Goal: Task Accomplishment & Management: Manage account settings

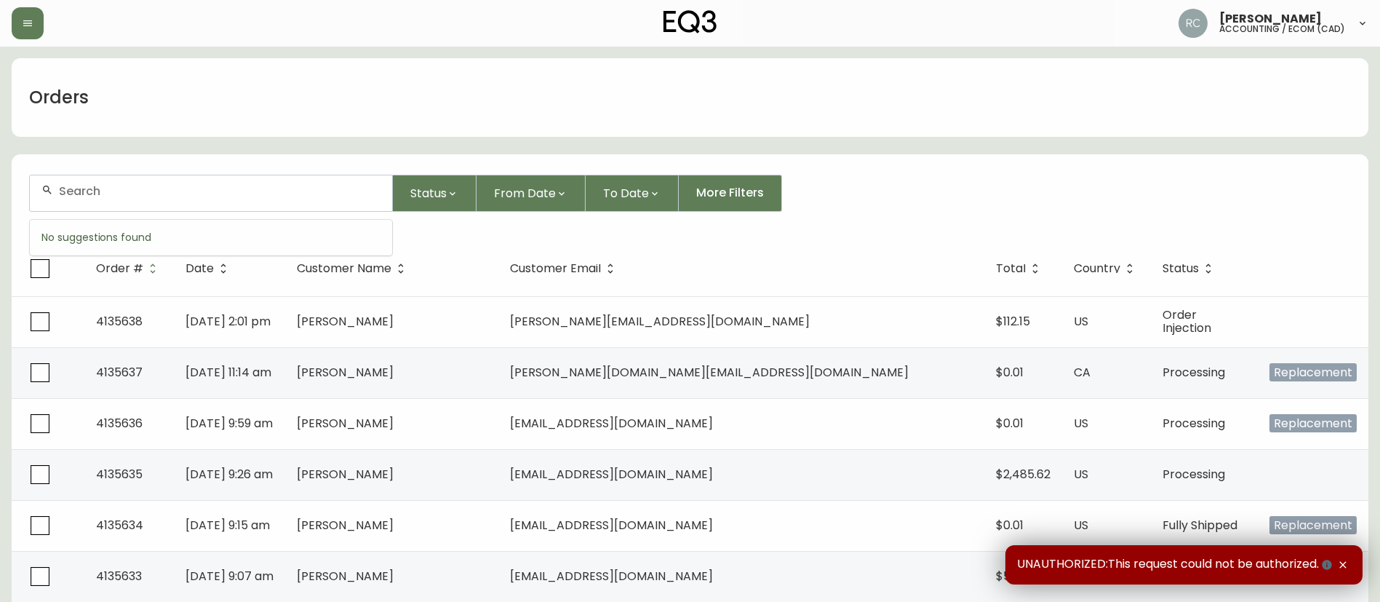
click at [249, 186] on input "text" at bounding box center [220, 191] width 322 height 14
paste input "4134946"
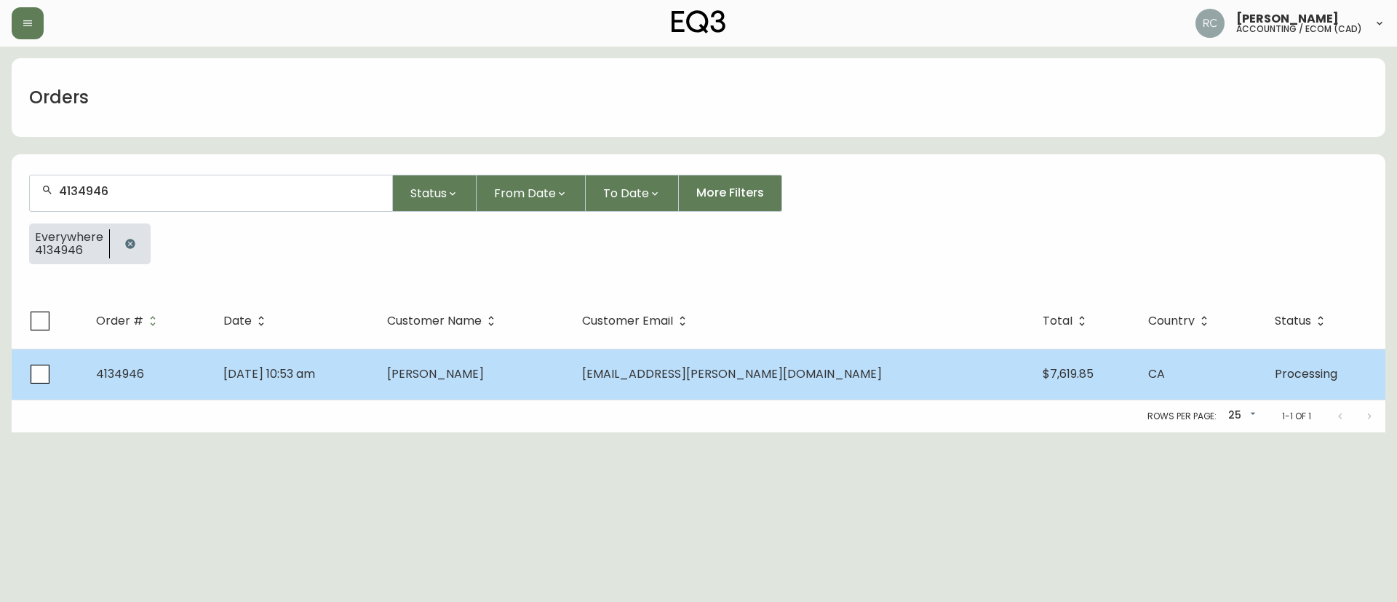
type input "4134946"
click at [571, 378] on td "Alina Aghajanian" at bounding box center [472, 374] width 195 height 51
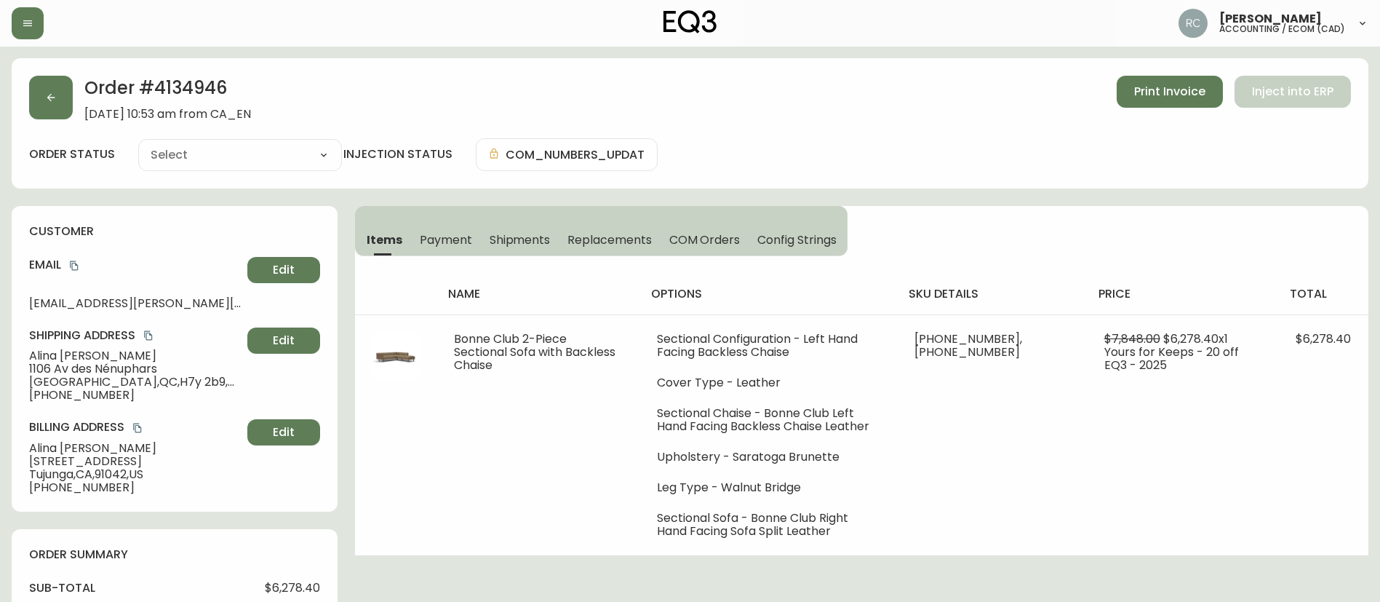
type input "Processing"
select select "PROCESSING"
click at [73, 356] on span "Alina Aghajanian" at bounding box center [135, 355] width 212 height 13
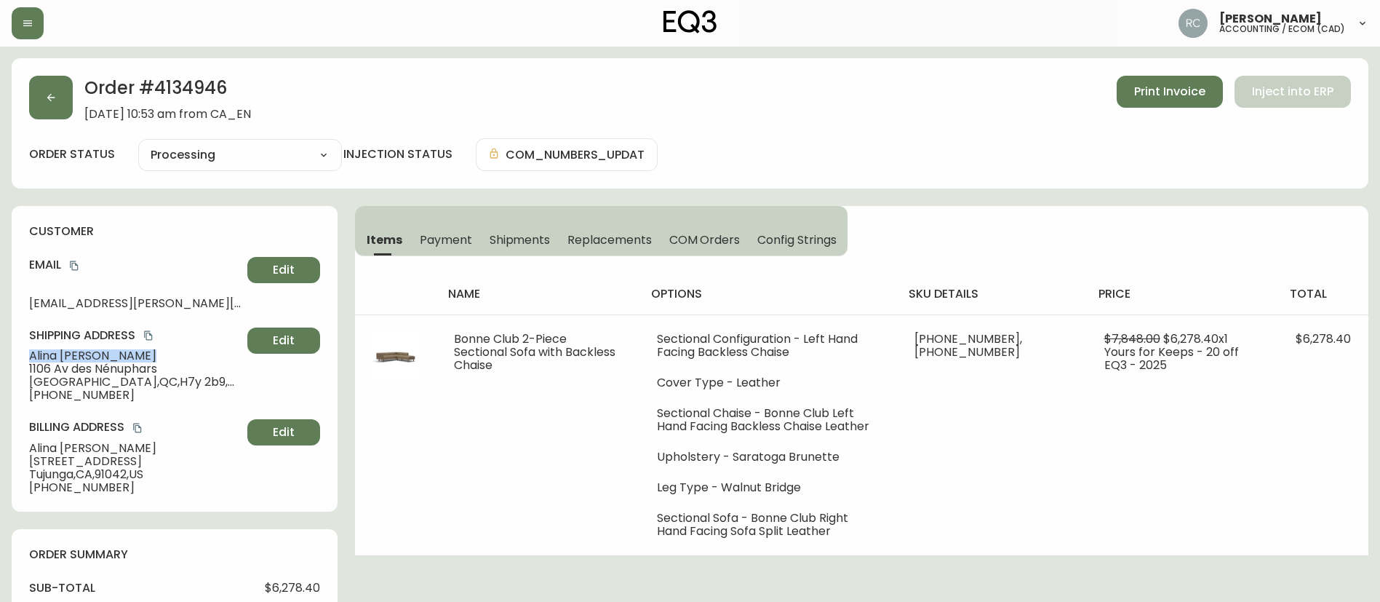
copy span "Alina Aghajanian"
drag, startPoint x: 73, startPoint y: 269, endPoint x: 1008, endPoint y: 258, distance: 935.2
click at [71, 269] on icon "copy" at bounding box center [74, 266] width 10 height 10
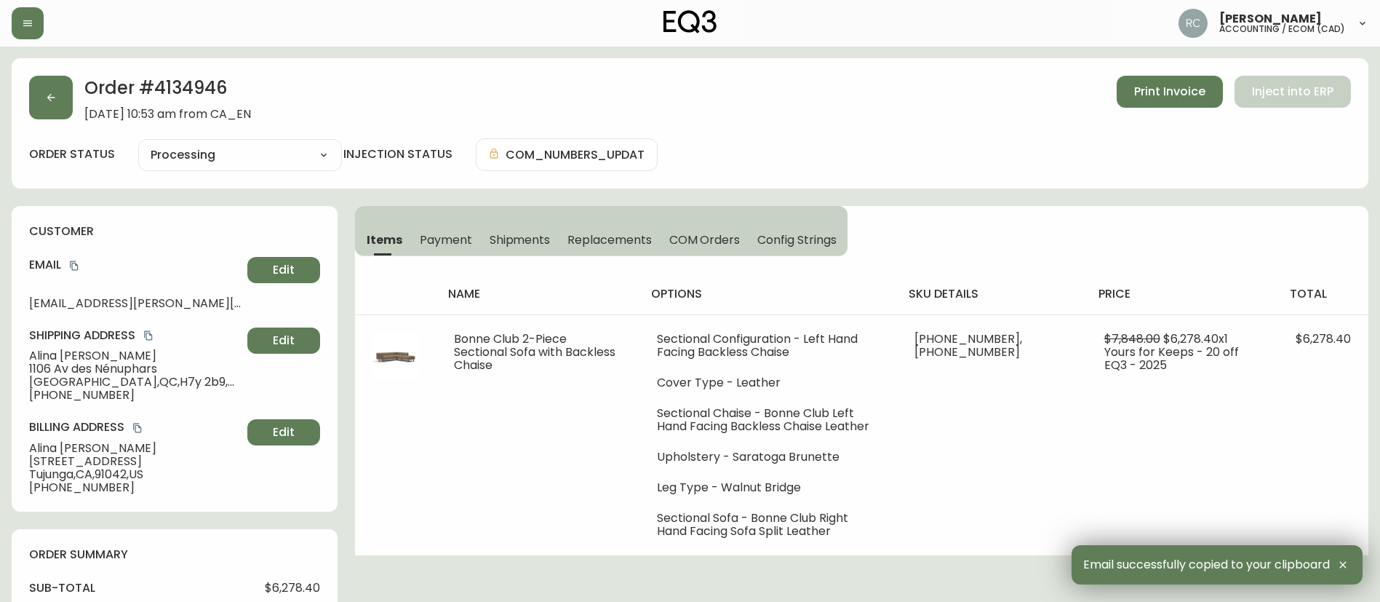
click at [70, 370] on span "1106 Av des Nénuphars" at bounding box center [135, 368] width 212 height 13
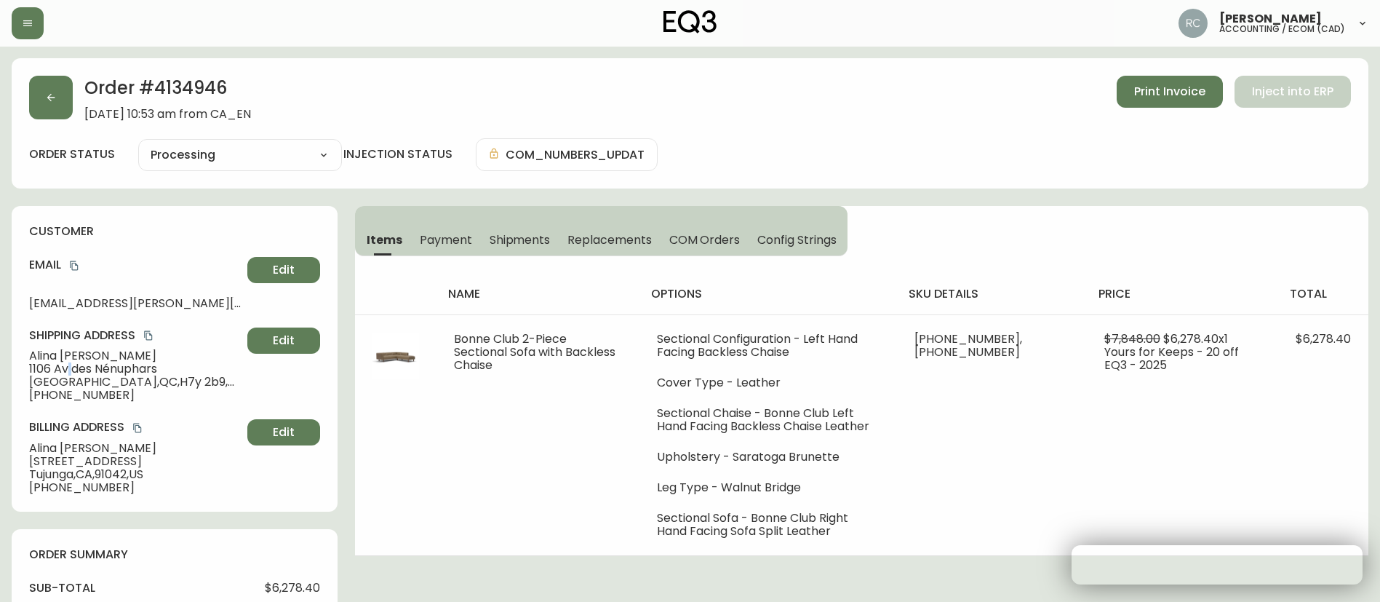
click at [70, 370] on span "1106 Av des Nénuphars" at bounding box center [135, 368] width 212 height 13
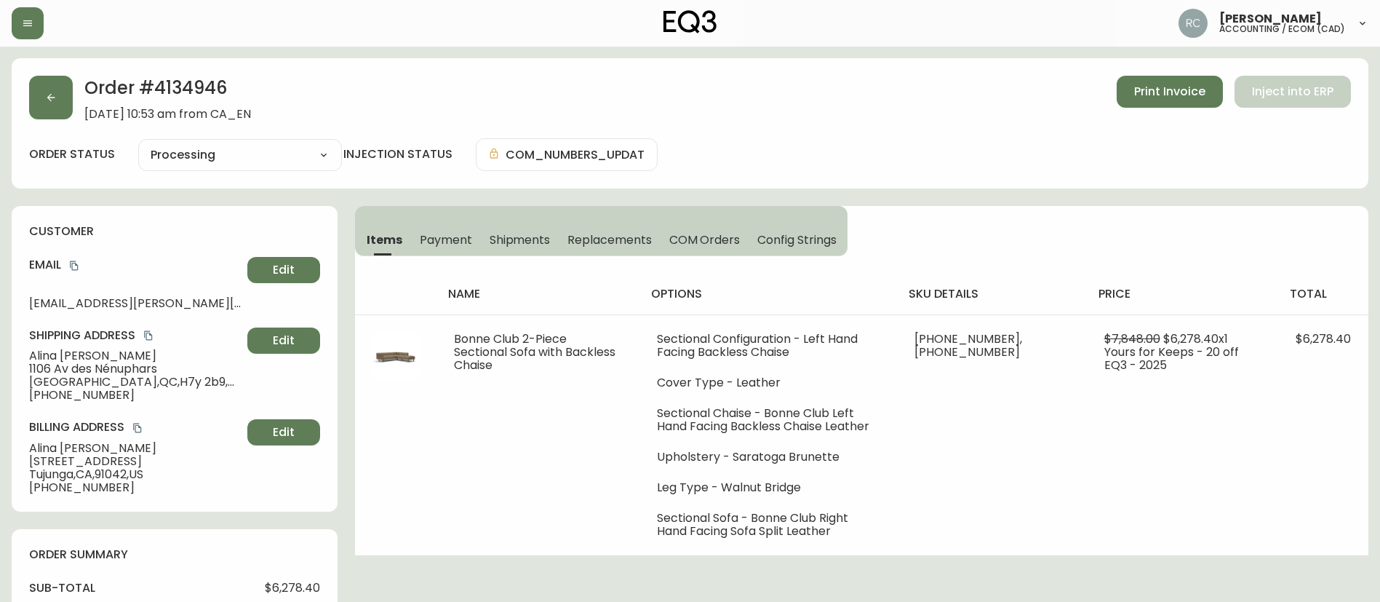
click at [64, 365] on span "1106 Av des Nénuphars" at bounding box center [135, 368] width 212 height 13
click at [73, 359] on span "Alina Aghajanian" at bounding box center [135, 355] width 212 height 13
copy span "Alina Aghajanian"
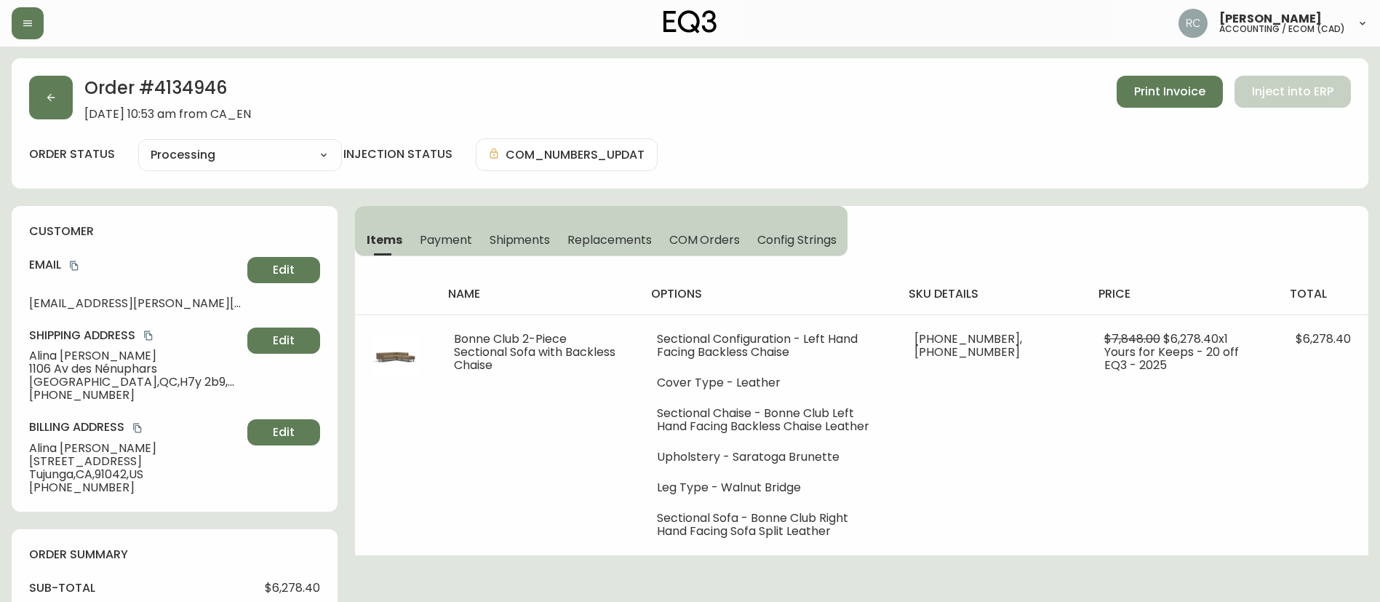
click at [73, 389] on span "+15148677704" at bounding box center [135, 395] width 212 height 13
click at [74, 389] on span "+15148677704" at bounding box center [135, 395] width 212 height 13
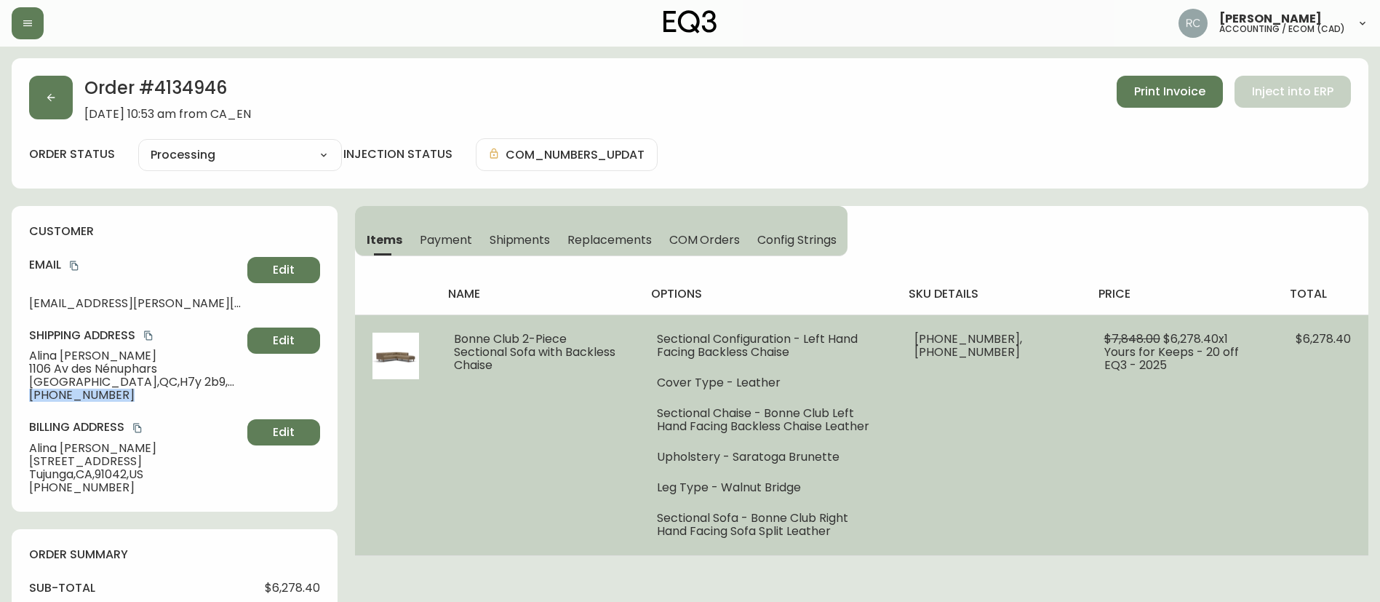
copy div "+15148677704 Edit"
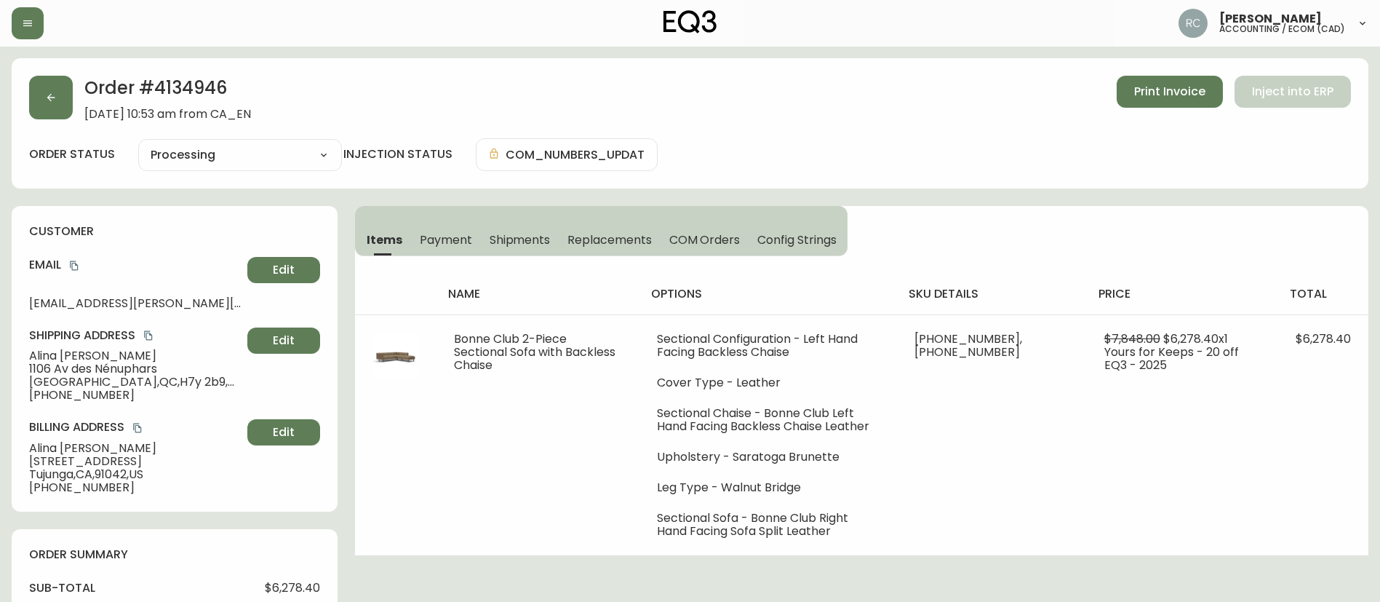
click at [185, 89] on h2 "Order # 4134946" at bounding box center [167, 92] width 167 height 32
click at [140, 375] on span "Laval , QC , H7y 2b9 , CA" at bounding box center [135, 381] width 212 height 13
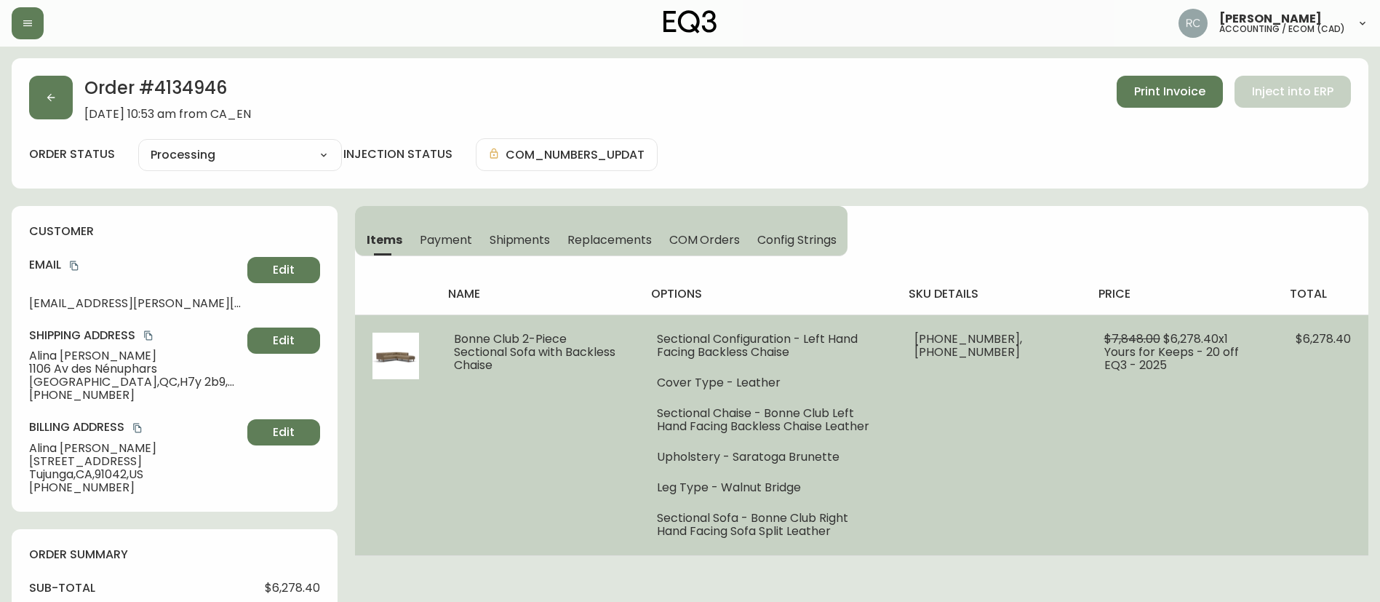
click at [528, 338] on span "Bonne Club 2-Piece Sectional Sofa with Backless Chaise" at bounding box center [535, 351] width 162 height 43
copy span "Bonne Club 2-Piece Sectional Sofa with Backless Chaise"
click at [555, 349] on span "Bonne Club 2-Piece Sectional Sofa with Backless Chaise" at bounding box center [535, 351] width 162 height 43
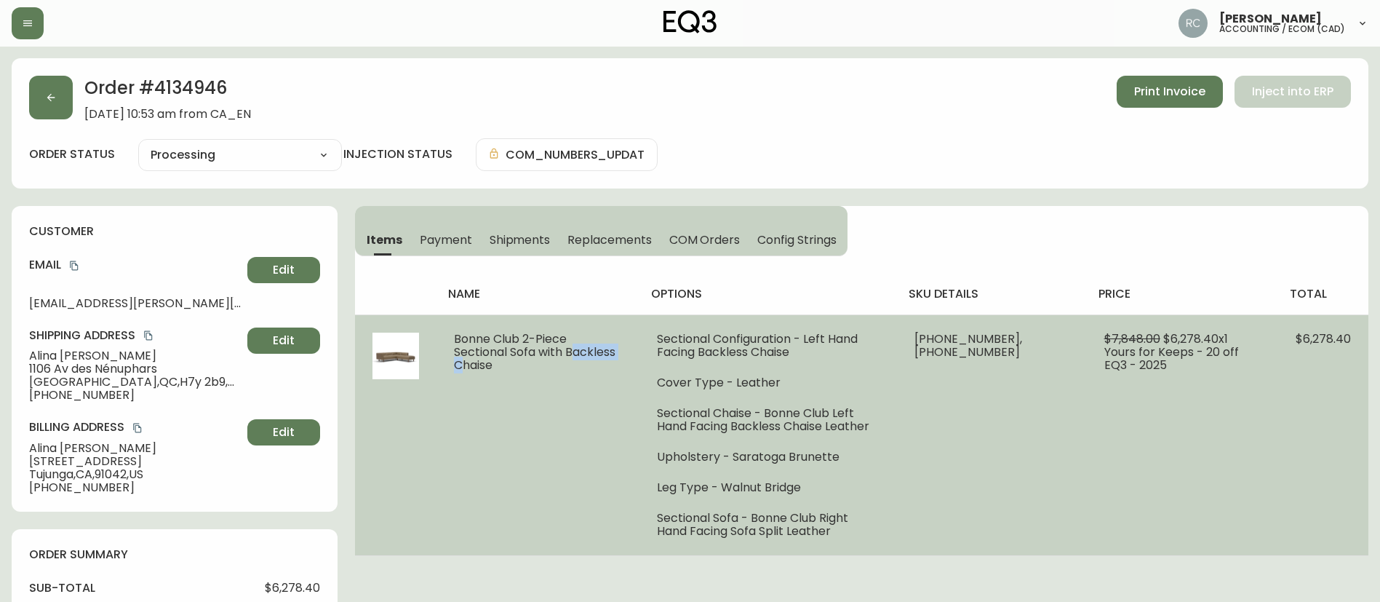
click at [555, 349] on span "Bonne Club 2-Piece Sectional Sofa with Backless Chaise" at bounding box center [535, 351] width 162 height 43
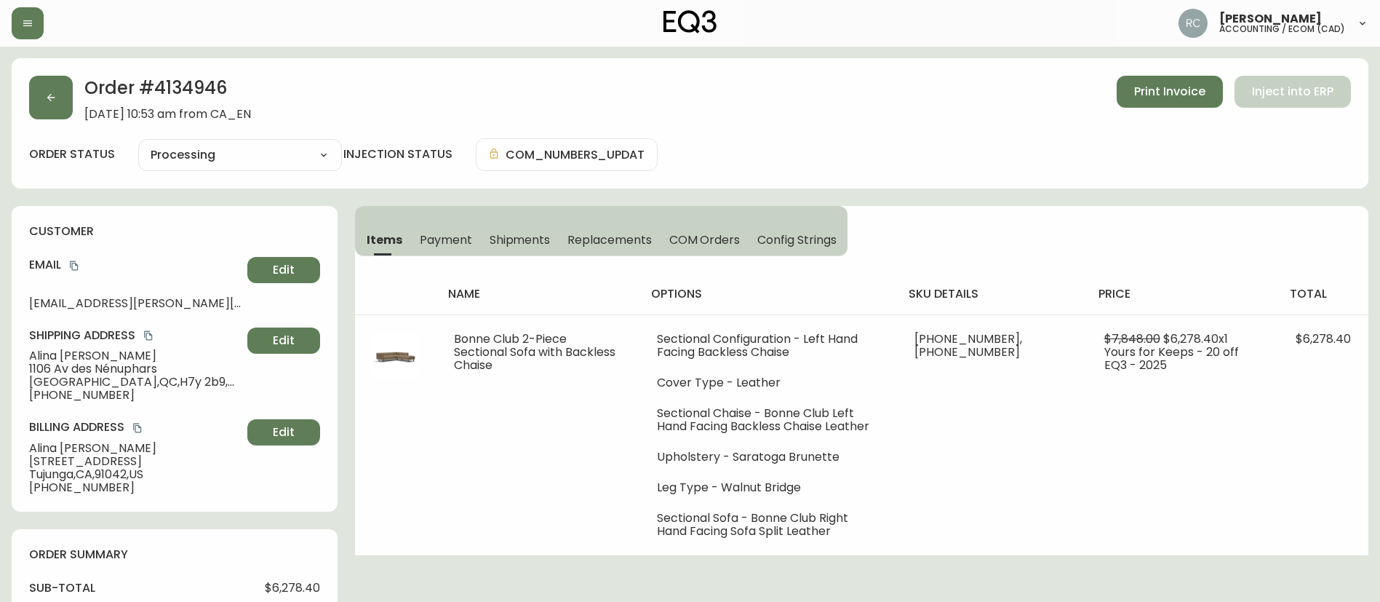
click at [199, 86] on h2 "Order # 4134946" at bounding box center [167, 92] width 167 height 32
copy h2 "4134946"
drag, startPoint x: 75, startPoint y: 268, endPoint x: 93, endPoint y: 273, distance: 18.9
click at [77, 269] on icon "copy" at bounding box center [74, 266] width 10 height 10
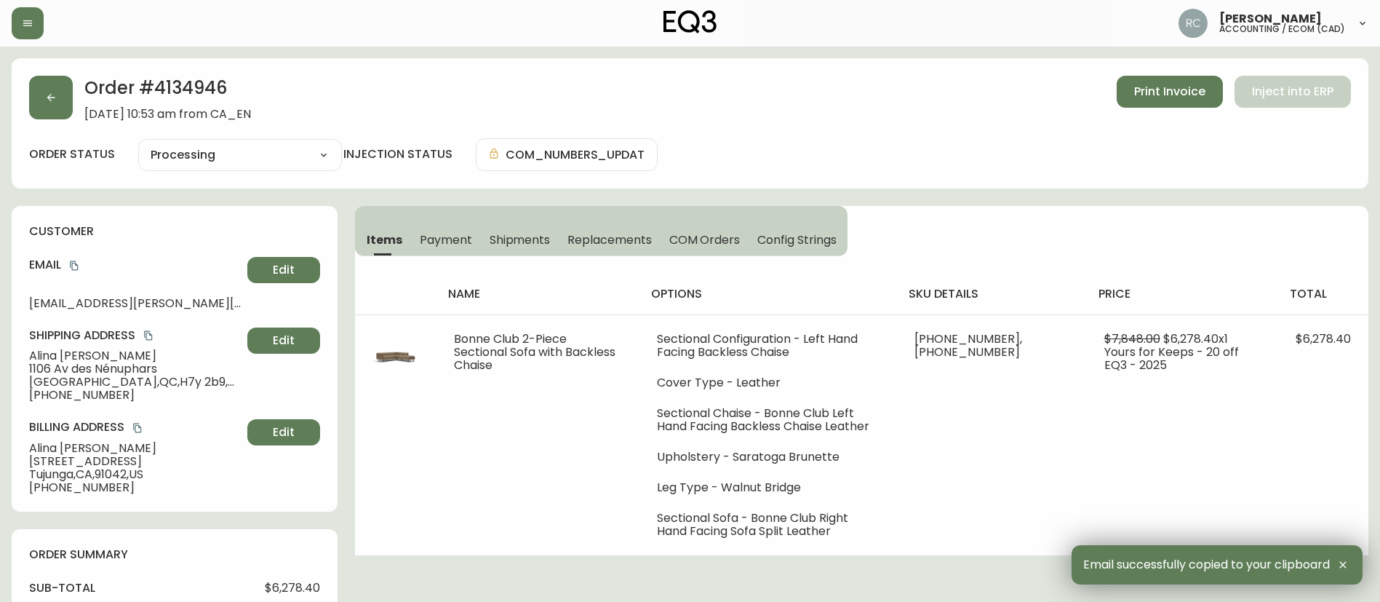
click at [75, 355] on span "Alina Aghajanian" at bounding box center [135, 355] width 212 height 13
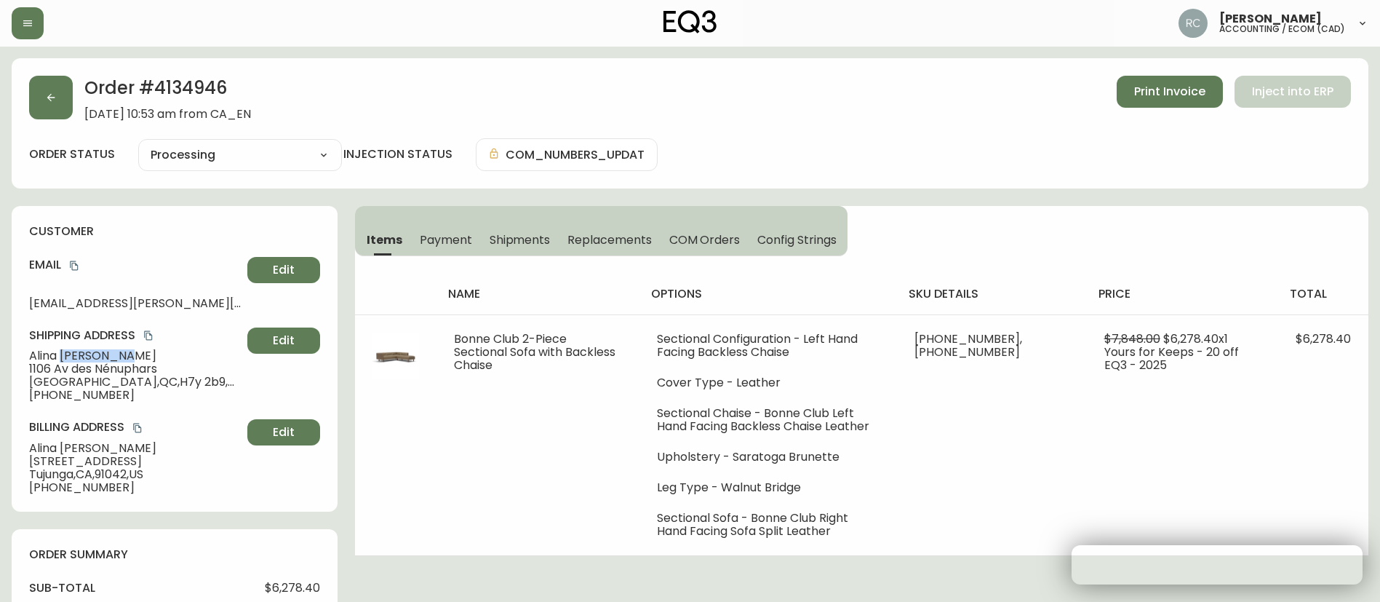
click at [75, 355] on span "Alina Aghajanian" at bounding box center [135, 355] width 212 height 13
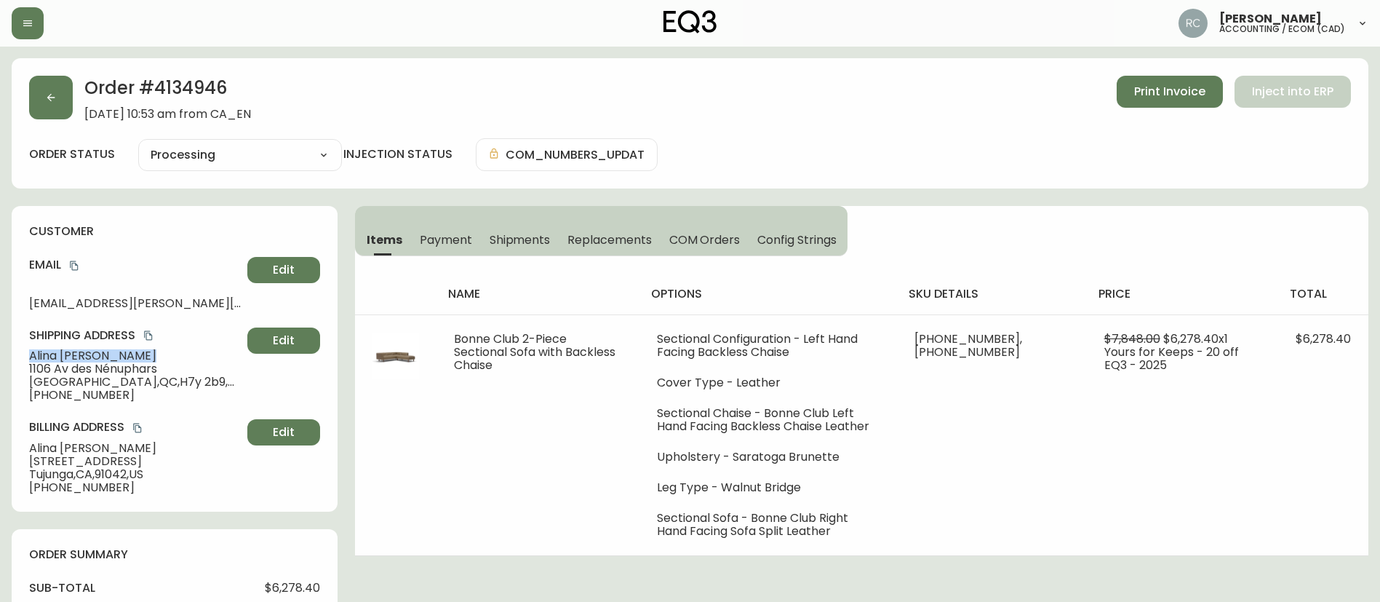
copy span "Alina Aghajanian"
click at [209, 90] on h2 "Order # 4134946" at bounding box center [167, 92] width 167 height 32
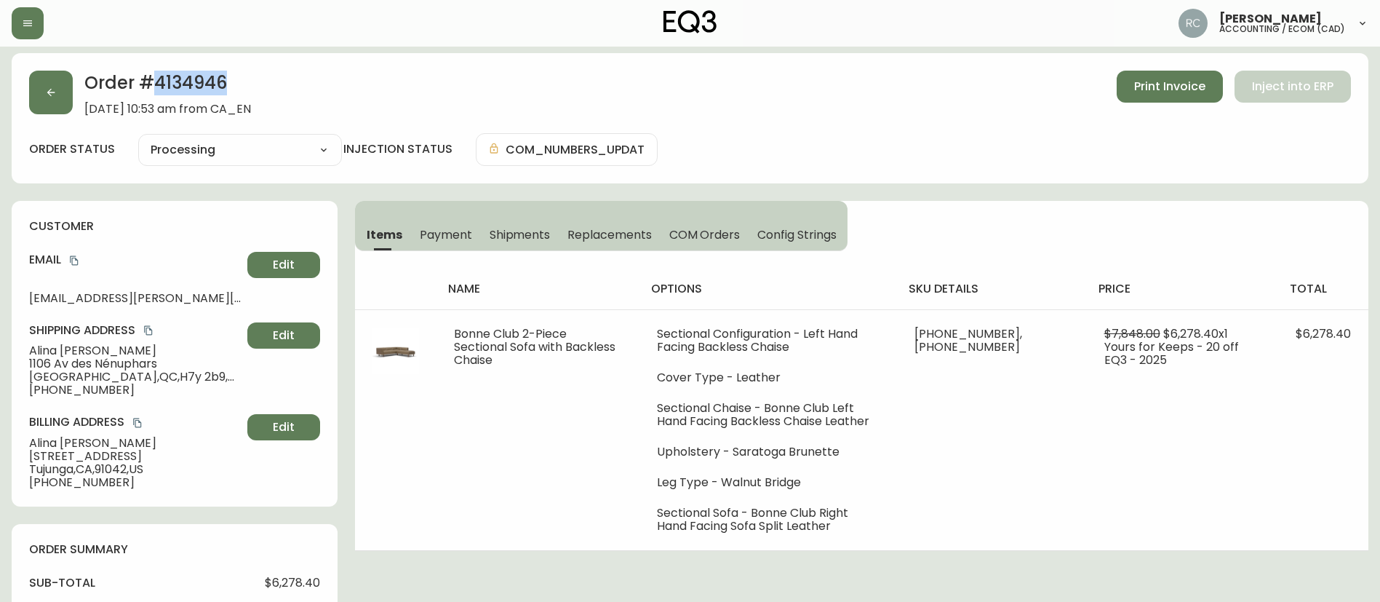
scroll to position [509, 0]
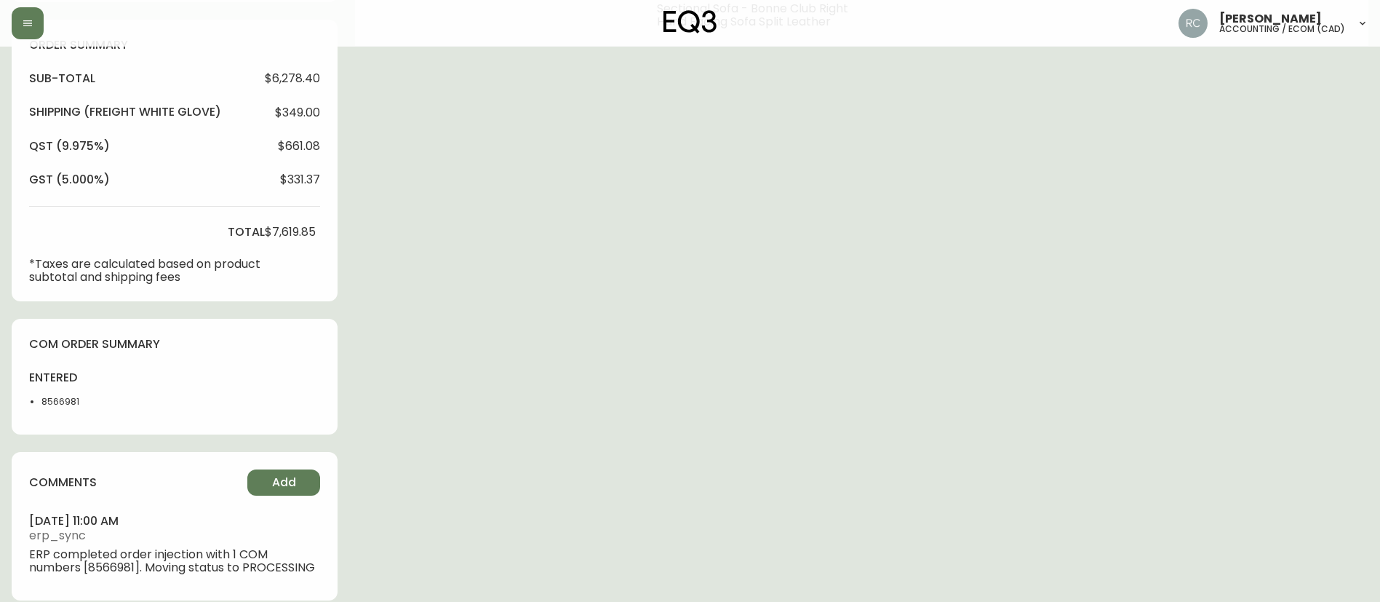
click at [58, 401] on li "8566981" at bounding box center [77, 401] width 73 height 13
click at [58, 402] on li "8566981" at bounding box center [77, 401] width 73 height 13
copy li "8566981"
click at [257, 365] on div "com order summary entered 8566981" at bounding box center [175, 377] width 326 height 116
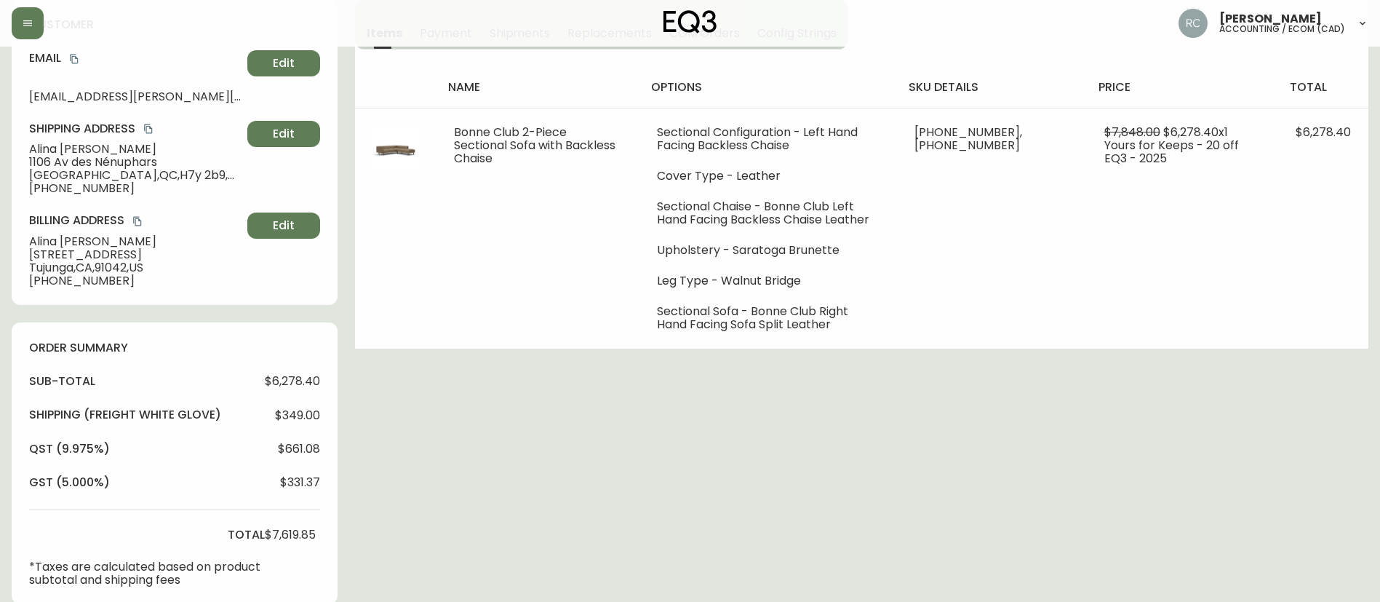
scroll to position [525, 0]
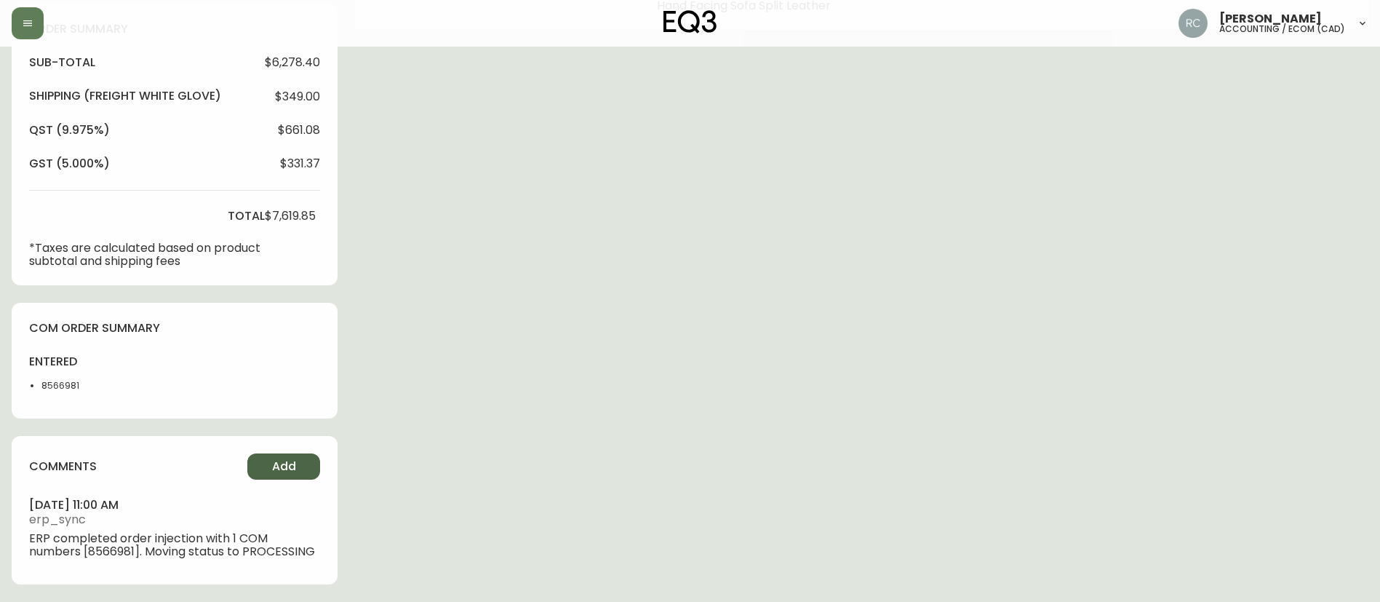
click at [291, 478] on button "Add" at bounding box center [283, 466] width 73 height 26
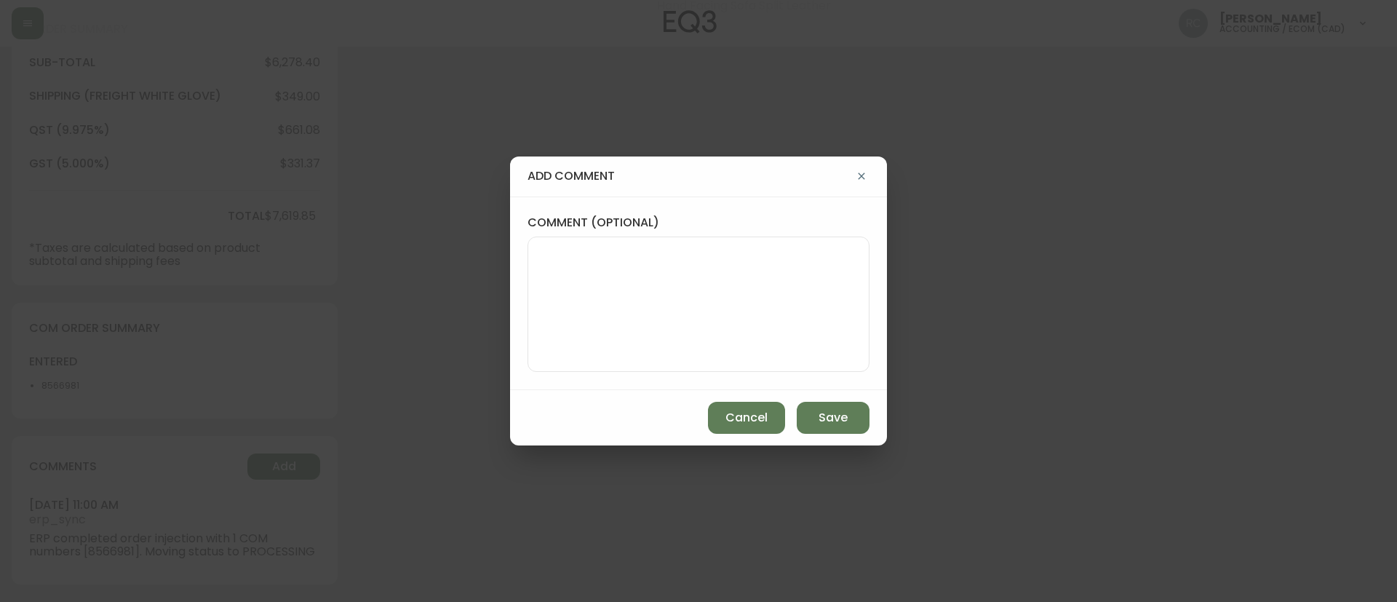
click at [739, 354] on textarea "comment (optional)" at bounding box center [698, 304] width 317 height 116
paste textarea "#839729"
type textarea "OM TICKET #839729"
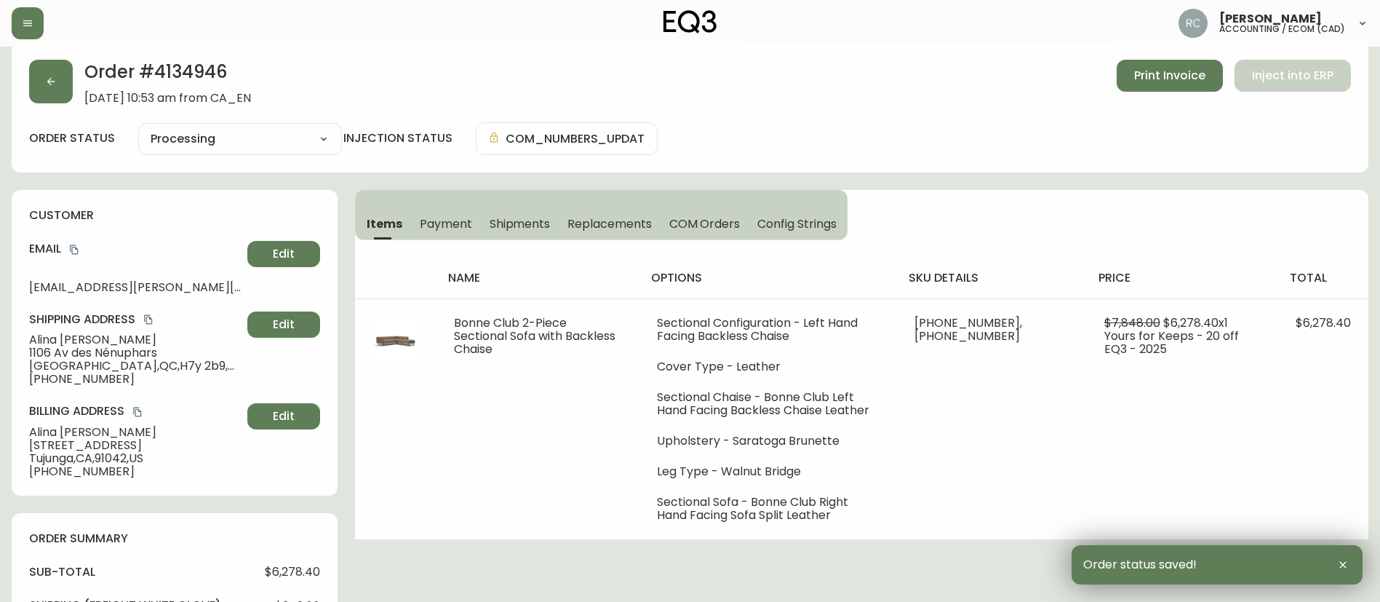
scroll to position [0, 0]
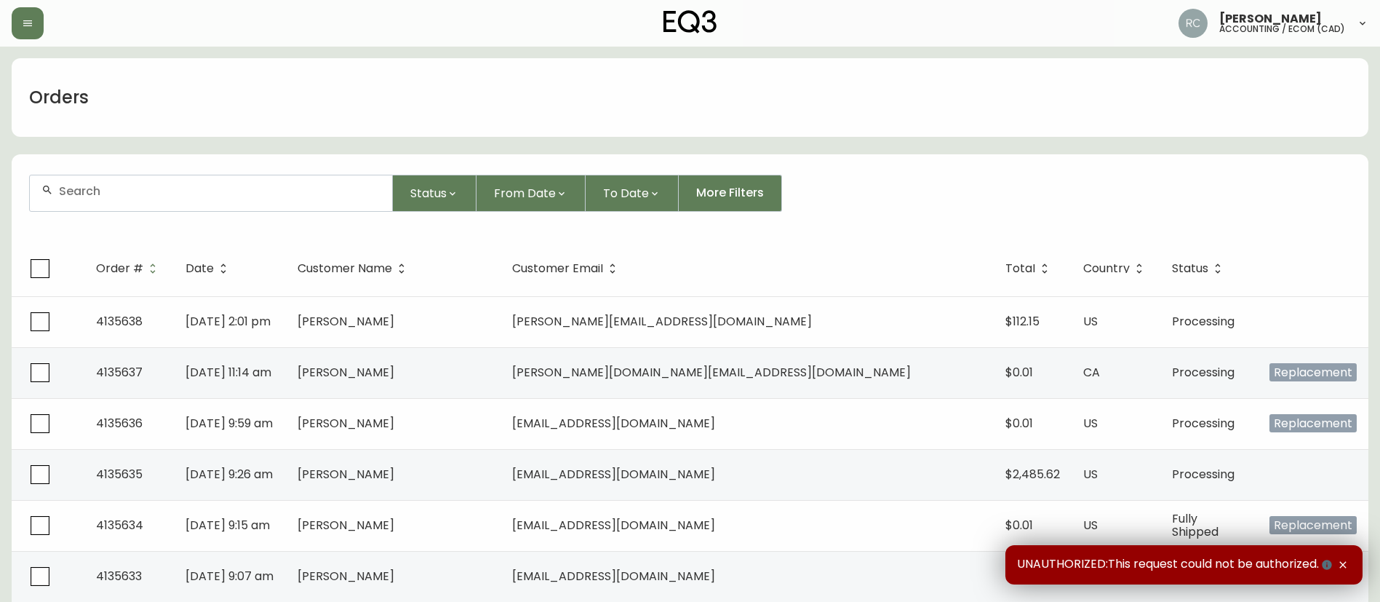
click at [199, 198] on div at bounding box center [211, 193] width 362 height 36
paste input "4133928"
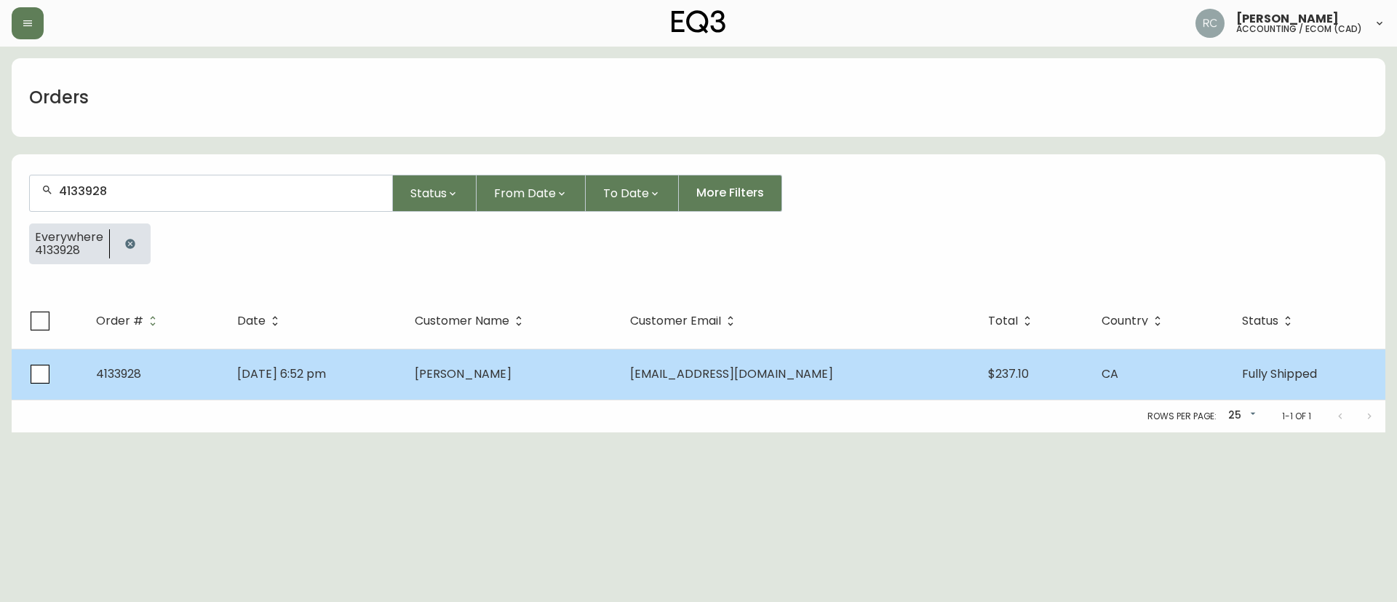
type input "4133928"
click at [495, 389] on td "[PERSON_NAME]" at bounding box center [511, 374] width 216 height 51
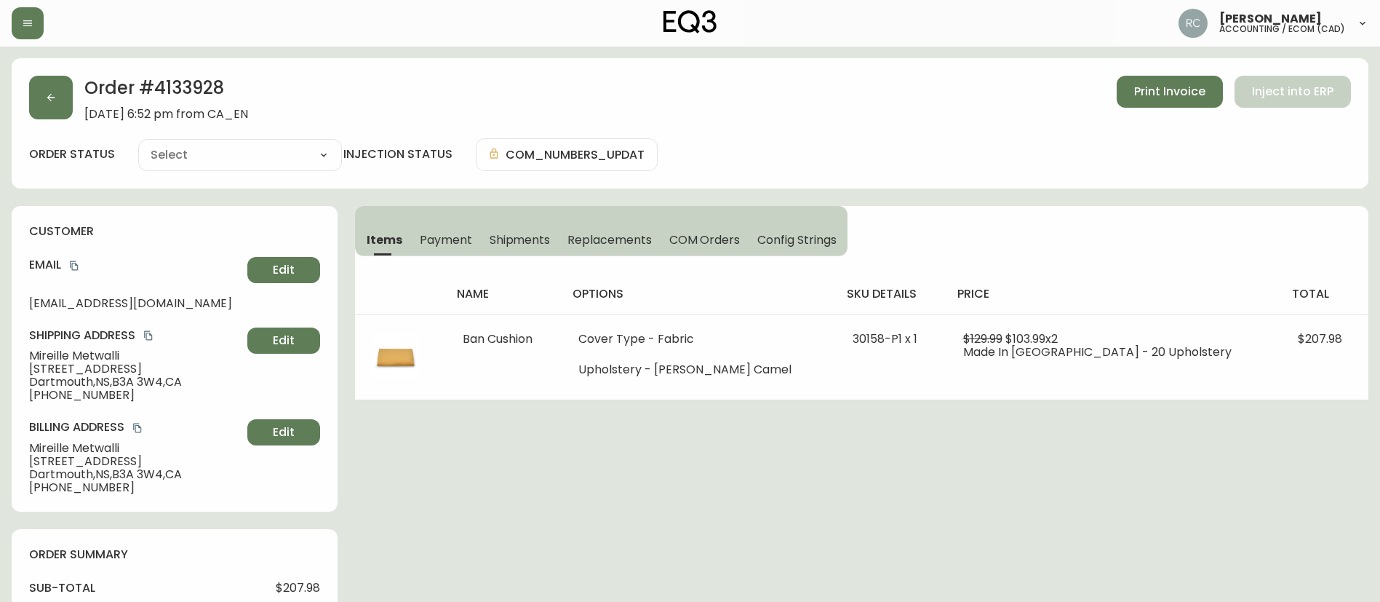
type input "Fully Shipped"
select select "FULLY_SHIPPED"
drag, startPoint x: 76, startPoint y: 262, endPoint x: 1180, endPoint y: 155, distance: 1109.8
click at [74, 262] on icon "copy" at bounding box center [74, 266] width 10 height 10
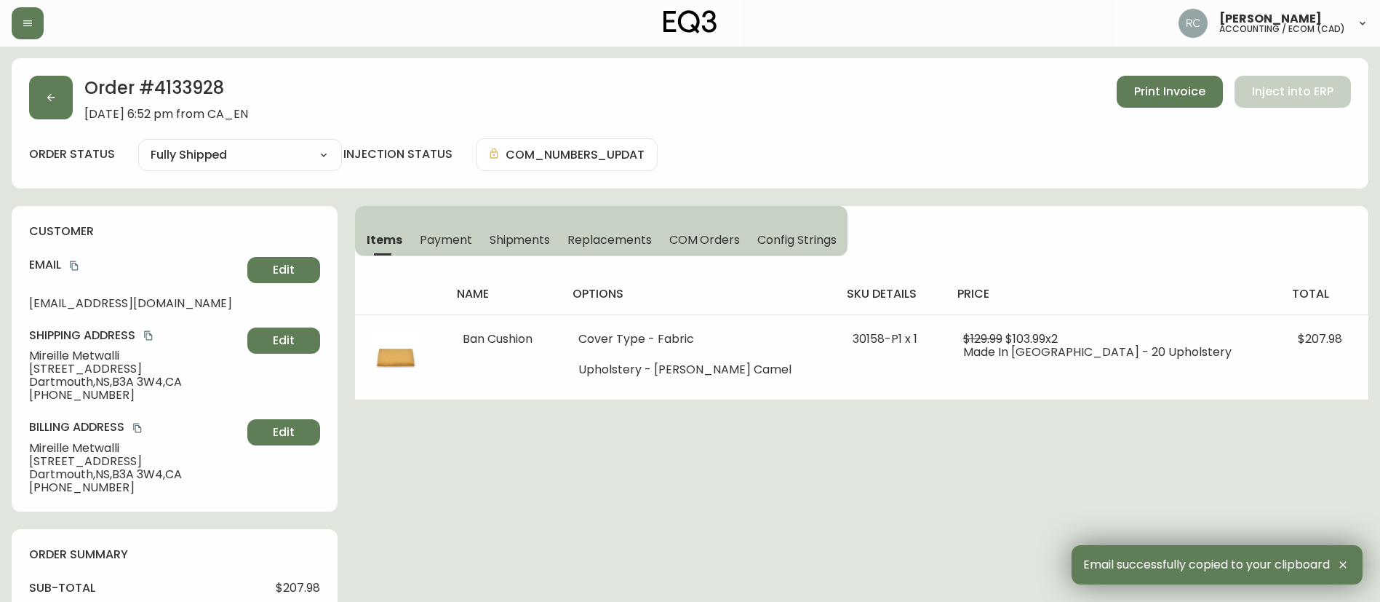
click at [49, 357] on span "[PERSON_NAME]" at bounding box center [135, 355] width 212 height 13
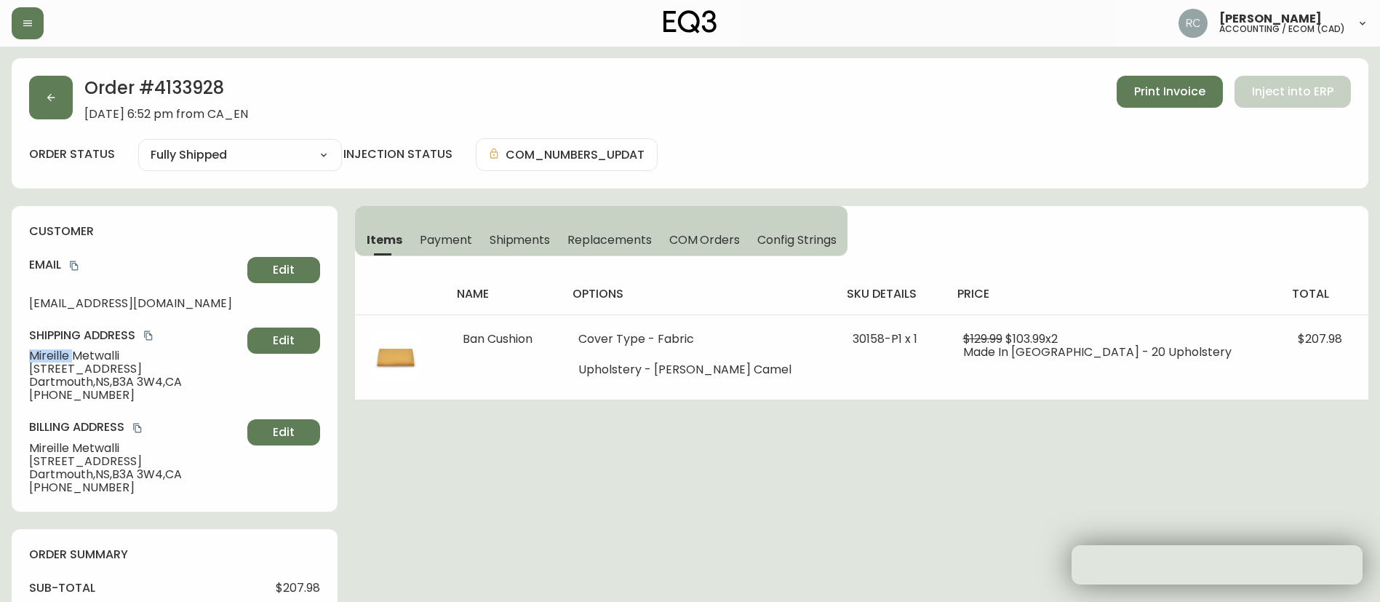
click at [49, 355] on span "[PERSON_NAME]" at bounding box center [135, 355] width 212 height 13
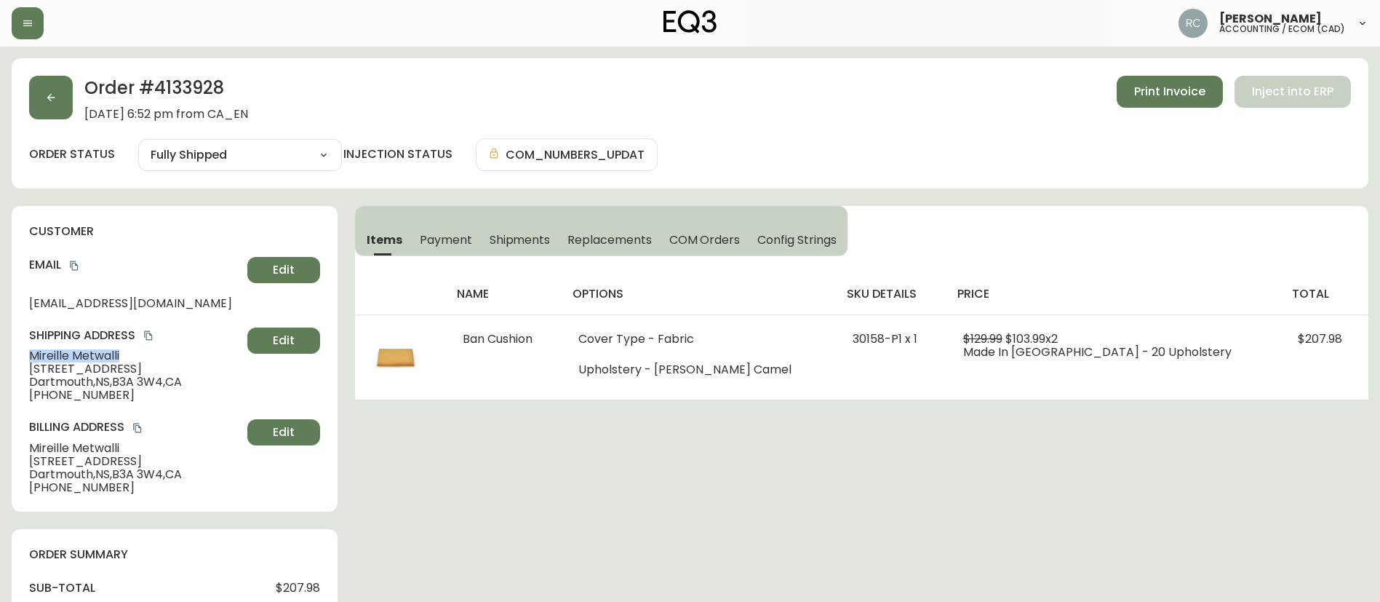
click at [49, 355] on span "[PERSON_NAME]" at bounding box center [135, 355] width 212 height 13
copy span "[PERSON_NAME]"
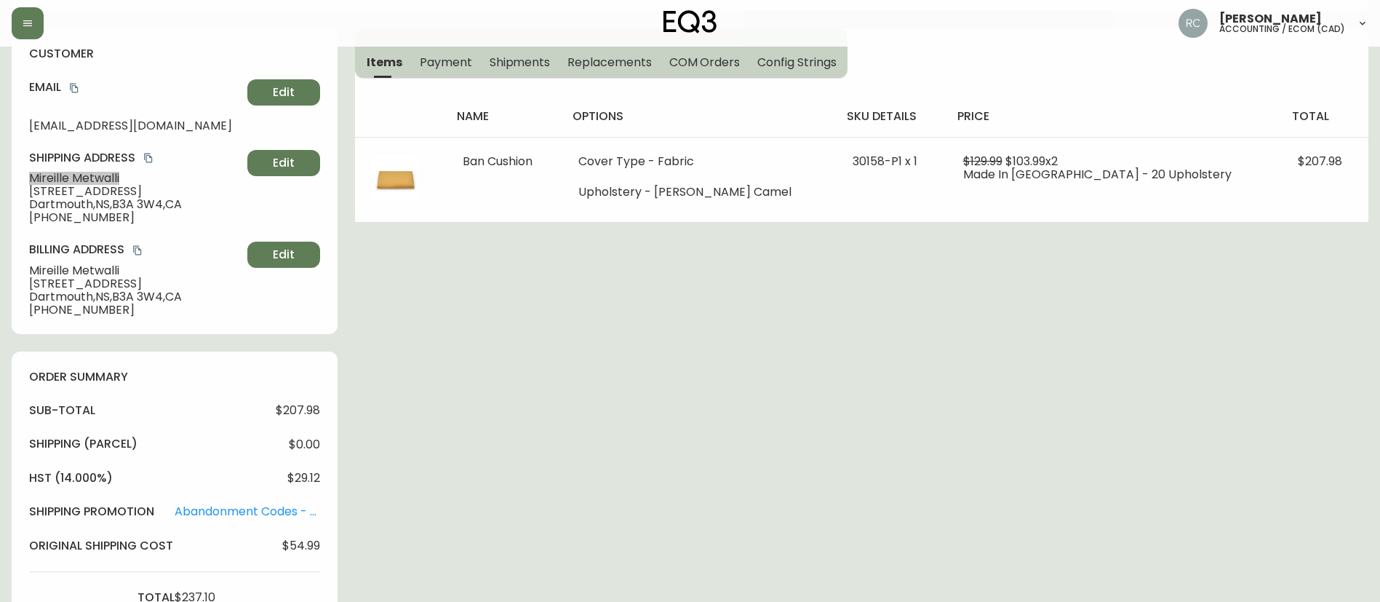
scroll to position [655, 0]
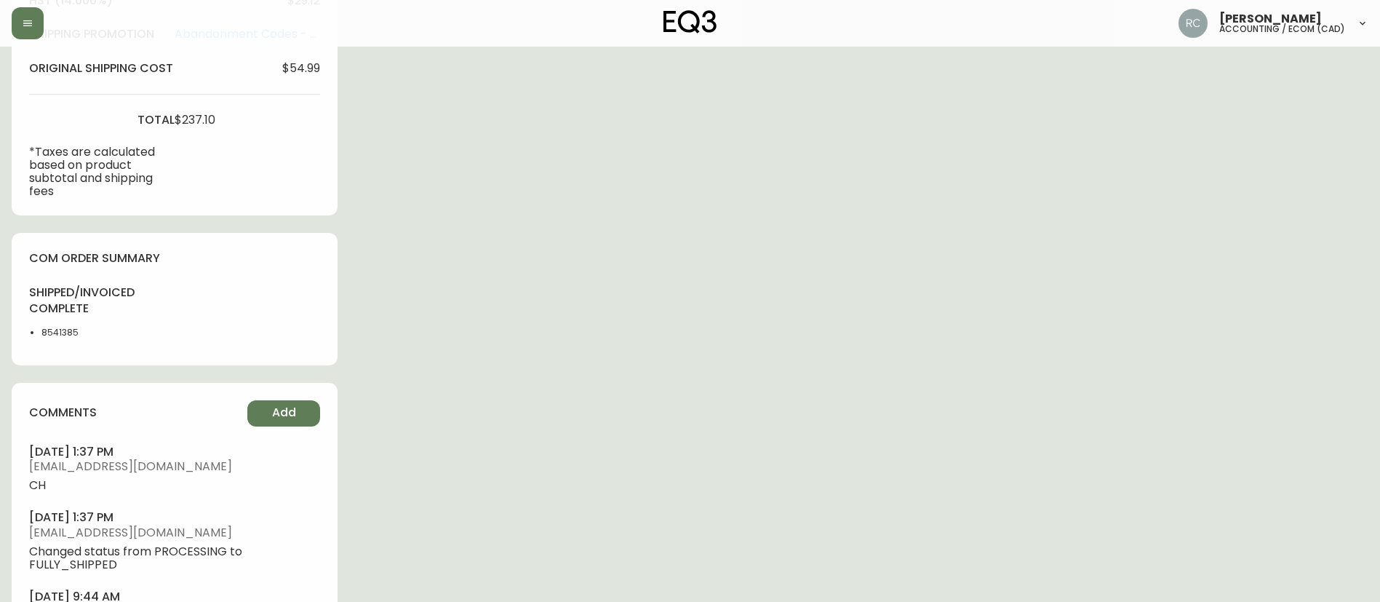
click at [65, 329] on li "8541385" at bounding box center [77, 332] width 73 height 13
copy li "8541385"
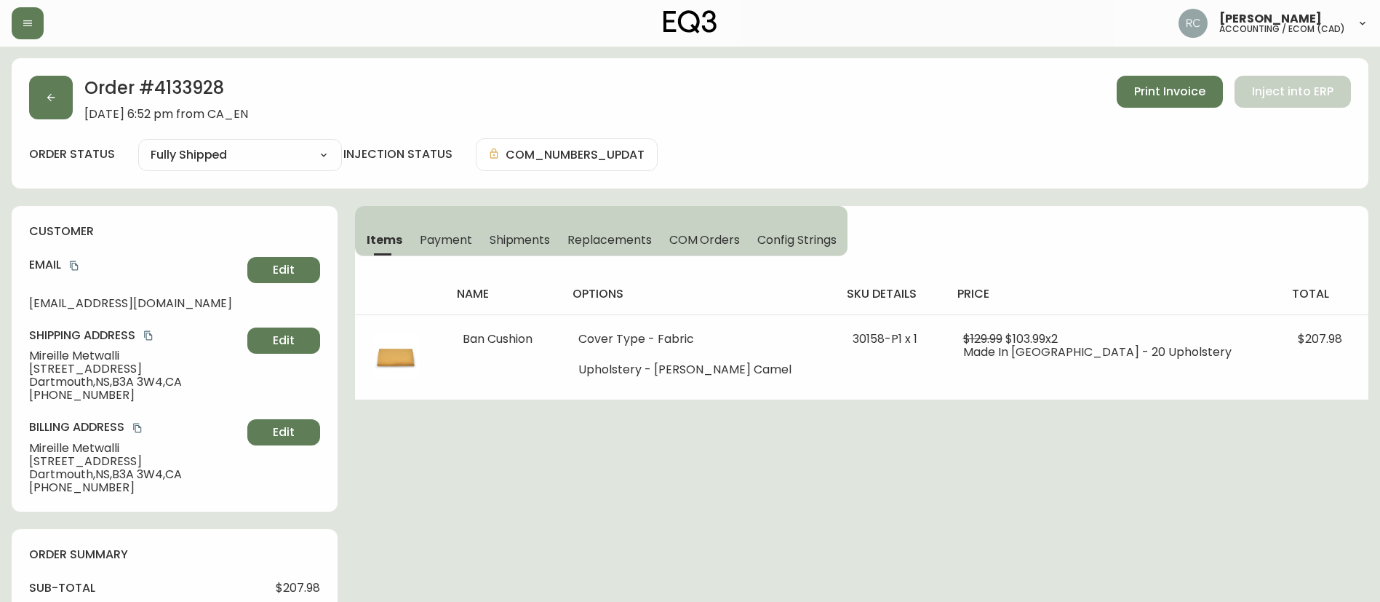
click at [214, 93] on h2 "Order # 4133928" at bounding box center [166, 92] width 164 height 32
copy h2 "4133928"
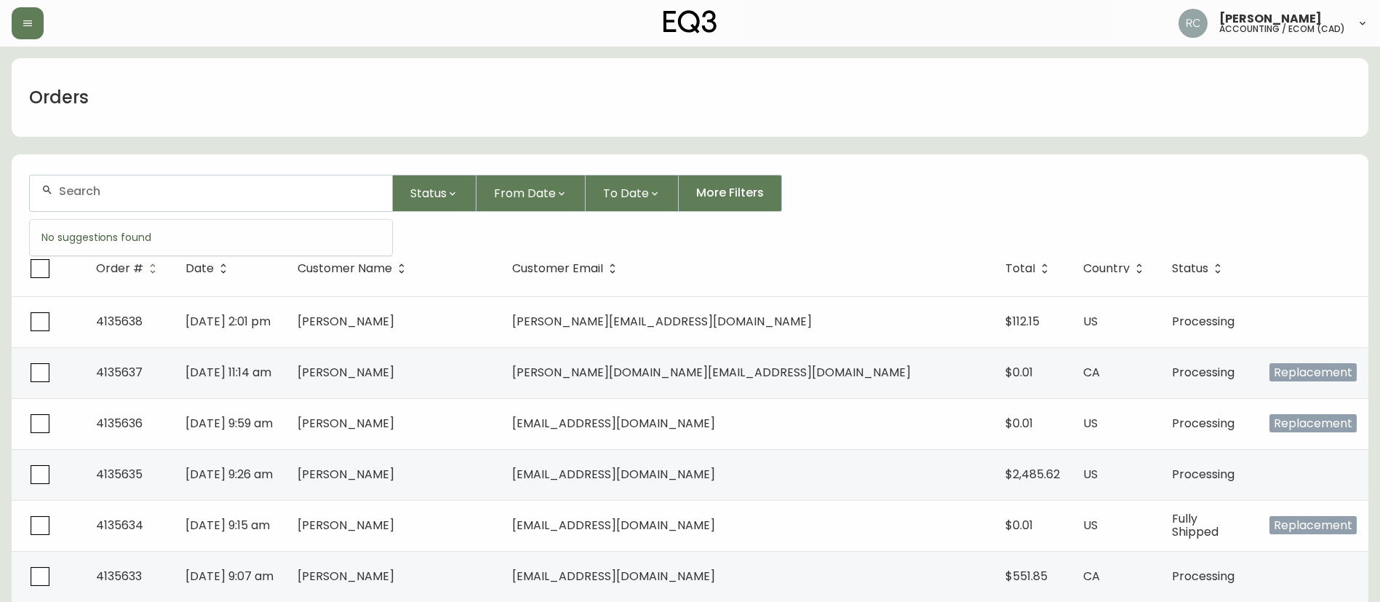
drag, startPoint x: 298, startPoint y: 185, endPoint x: 290, endPoint y: 192, distance: 11.4
click at [296, 190] on input "text" at bounding box center [220, 191] width 322 height 14
paste input "O8582017"
click at [162, 202] on div "O8582017" at bounding box center [211, 193] width 362 height 36
paste input "413189"
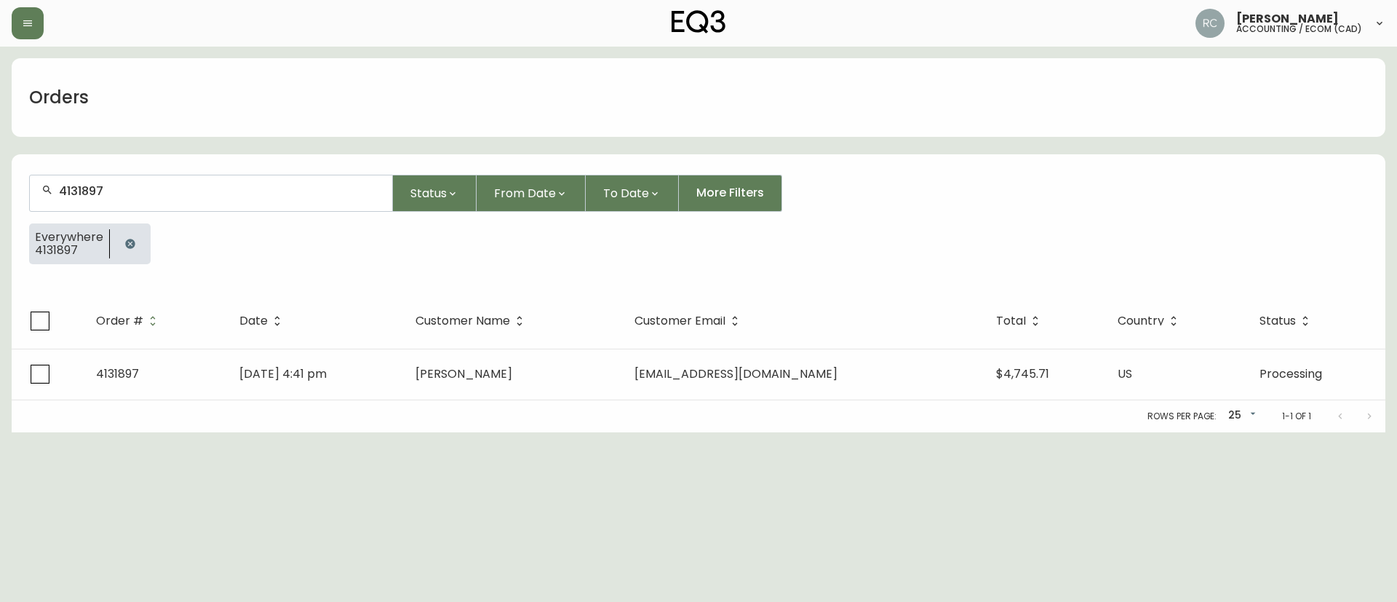
type input "4131897"
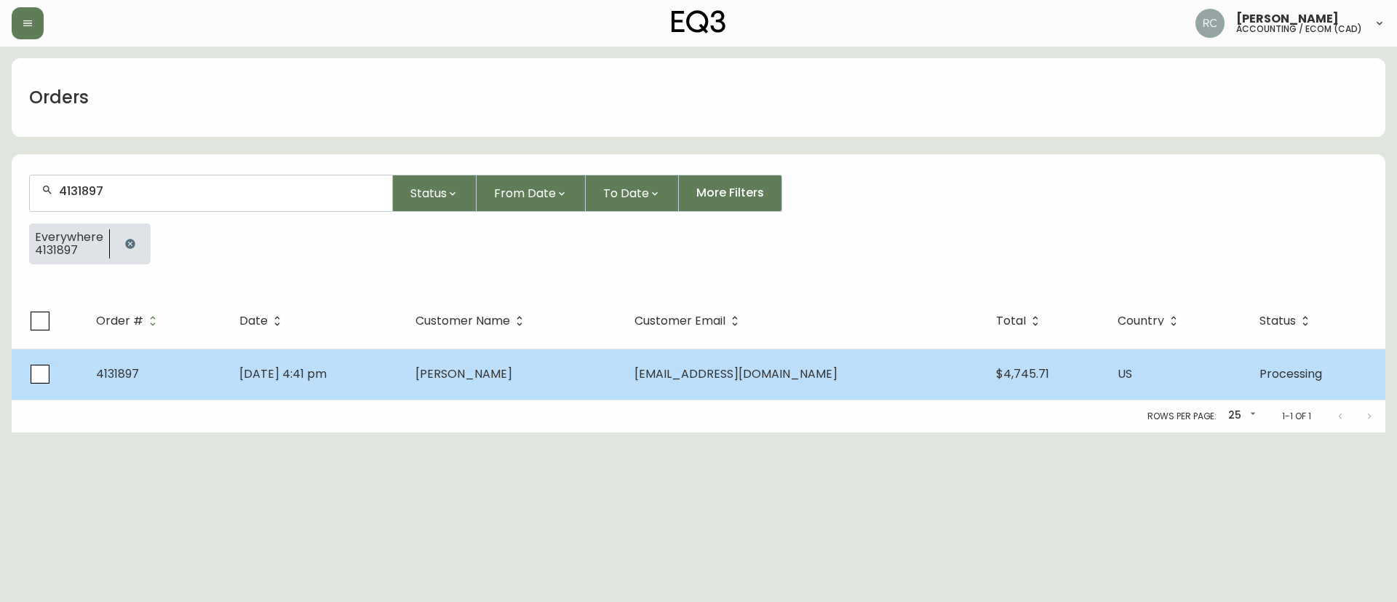
click at [622, 394] on td "Peter Beemiller" at bounding box center [513, 374] width 218 height 51
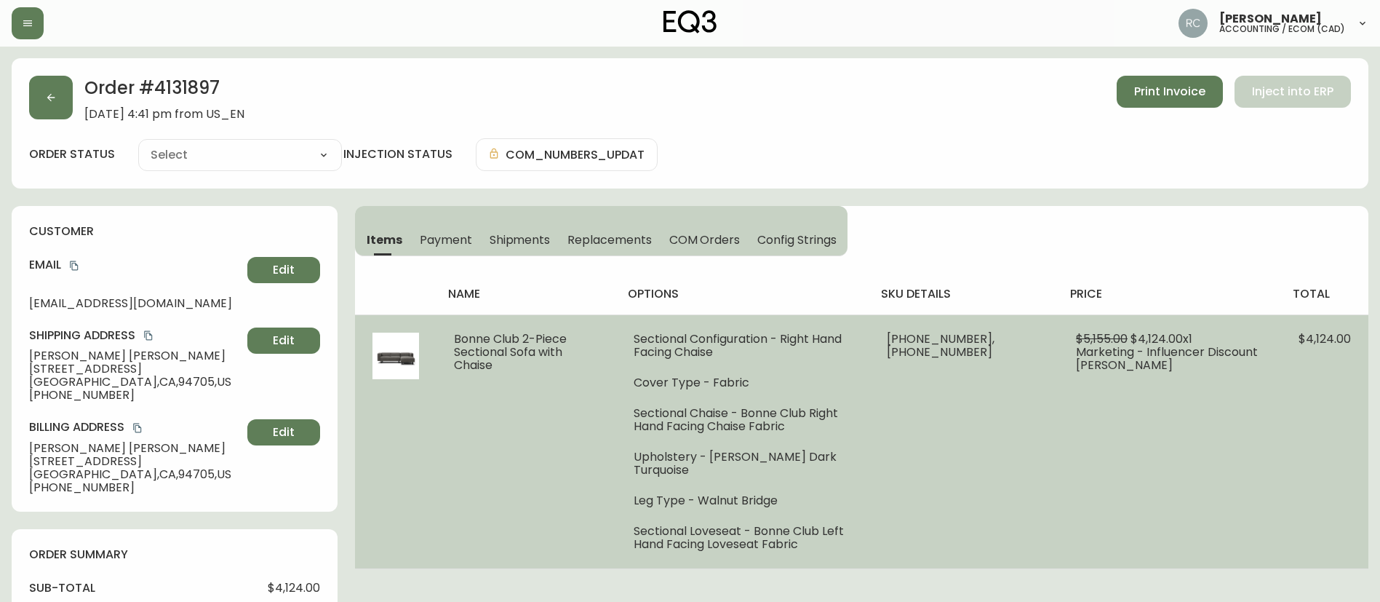
type input "Processing"
select select "PROCESSING"
click at [1151, 341] on span "$4,124.00 x 1" at bounding box center [1162, 338] width 62 height 17
click at [1151, 340] on span "$4,124.00 x 1" at bounding box center [1162, 338] width 62 height 17
click at [1145, 330] on span "$4,124.00 x 1" at bounding box center [1162, 338] width 62 height 17
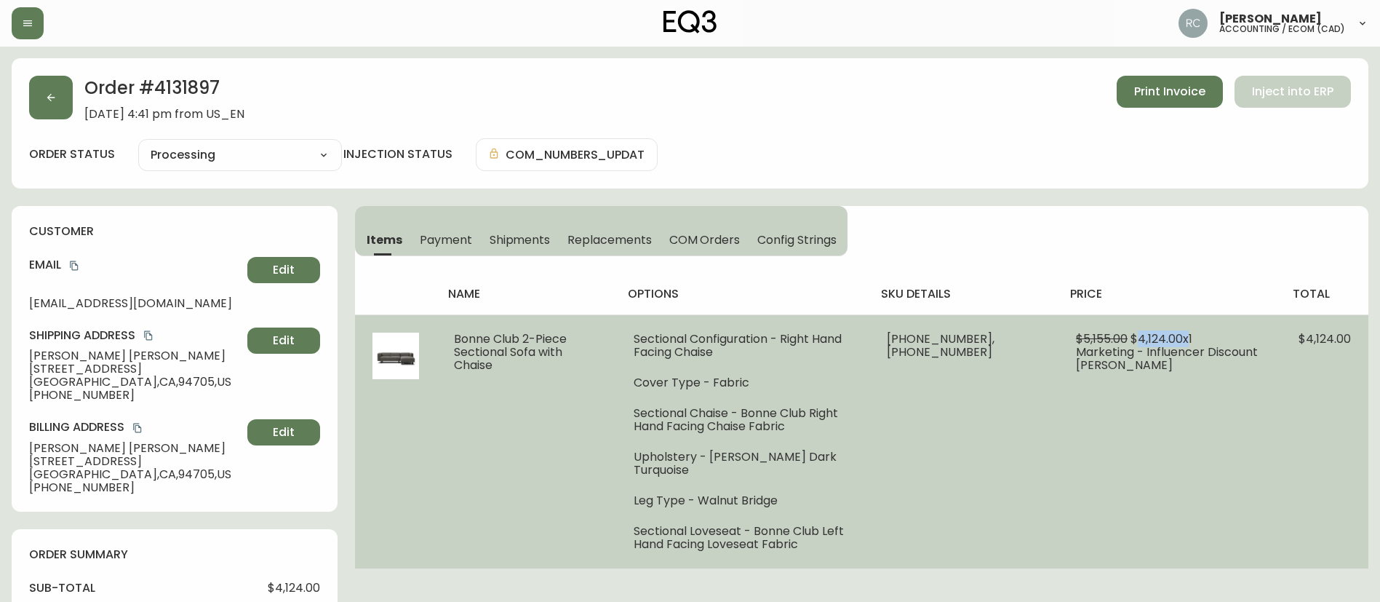
click at [1145, 330] on span "$4,124.00 x 1" at bounding box center [1162, 338] width 62 height 17
click at [1160, 341] on span "$4,124.00 x 1" at bounding box center [1162, 338] width 62 height 17
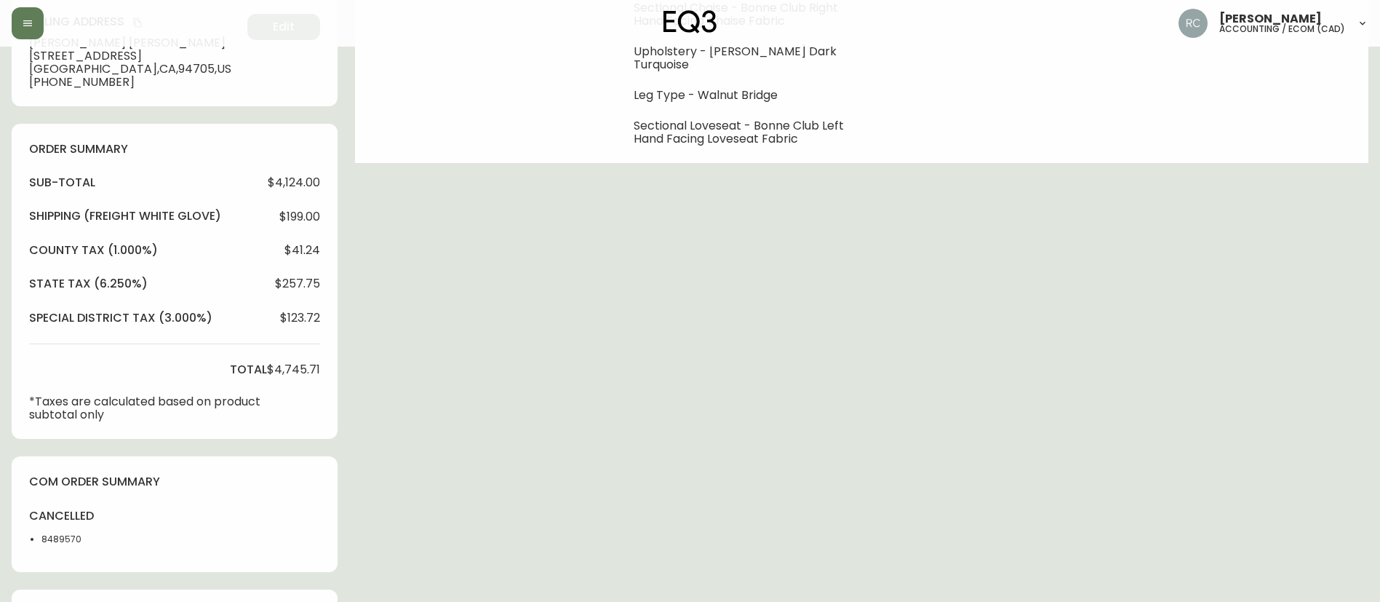
scroll to position [582, 0]
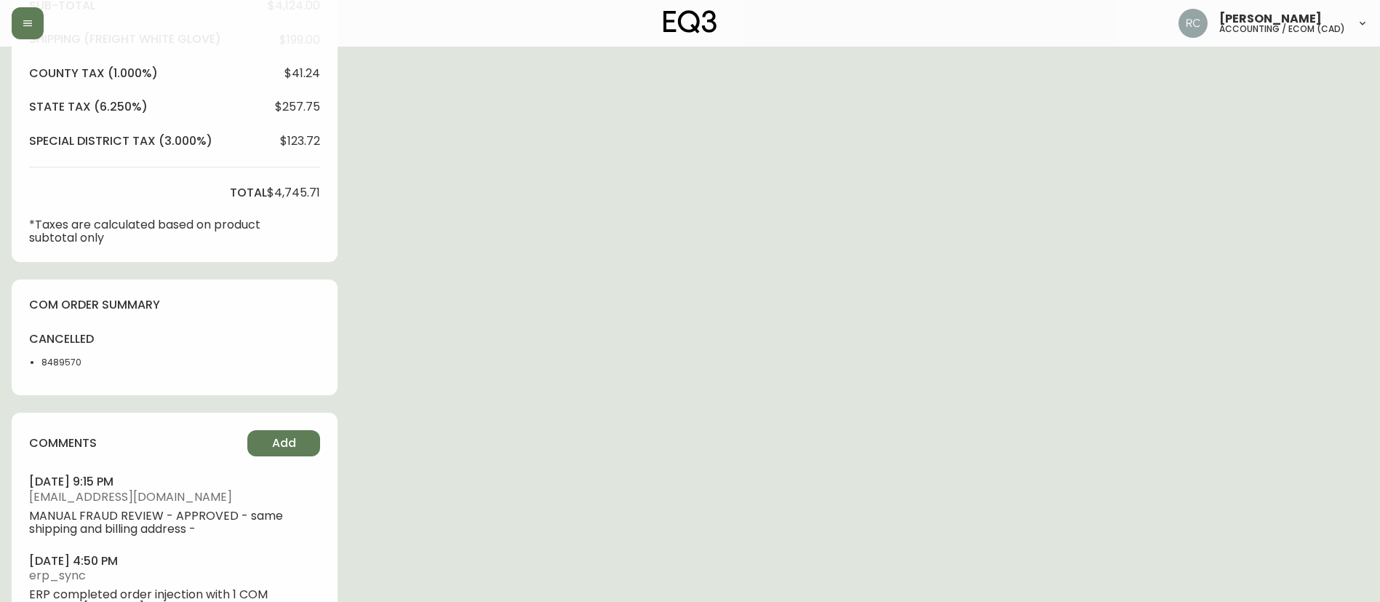
click at [597, 243] on div "Order # 4131897 March 23, 2025 at 4:41 pm from US_EN Print Invoice Inject into …" at bounding box center [690, 67] width 1357 height 1182
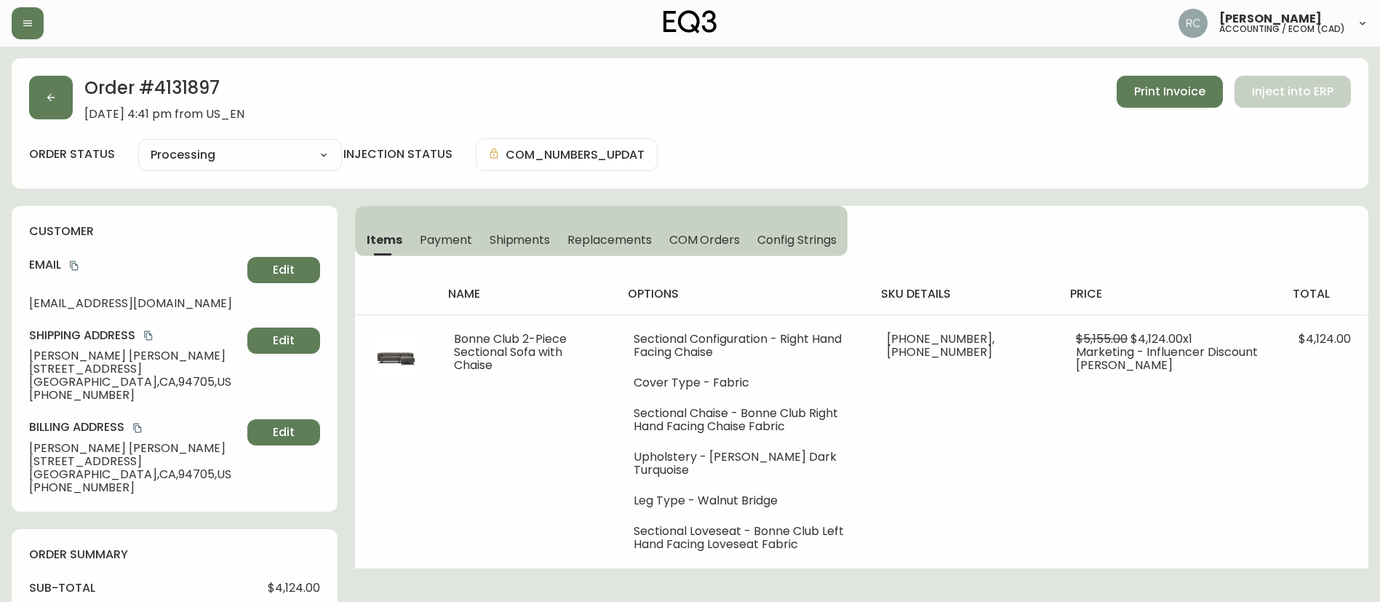
click at [408, 66] on div "Order # 4131897 March 23, 2025 at 4:41 pm from US_EN Print Invoice Inject into …" at bounding box center [690, 123] width 1357 height 130
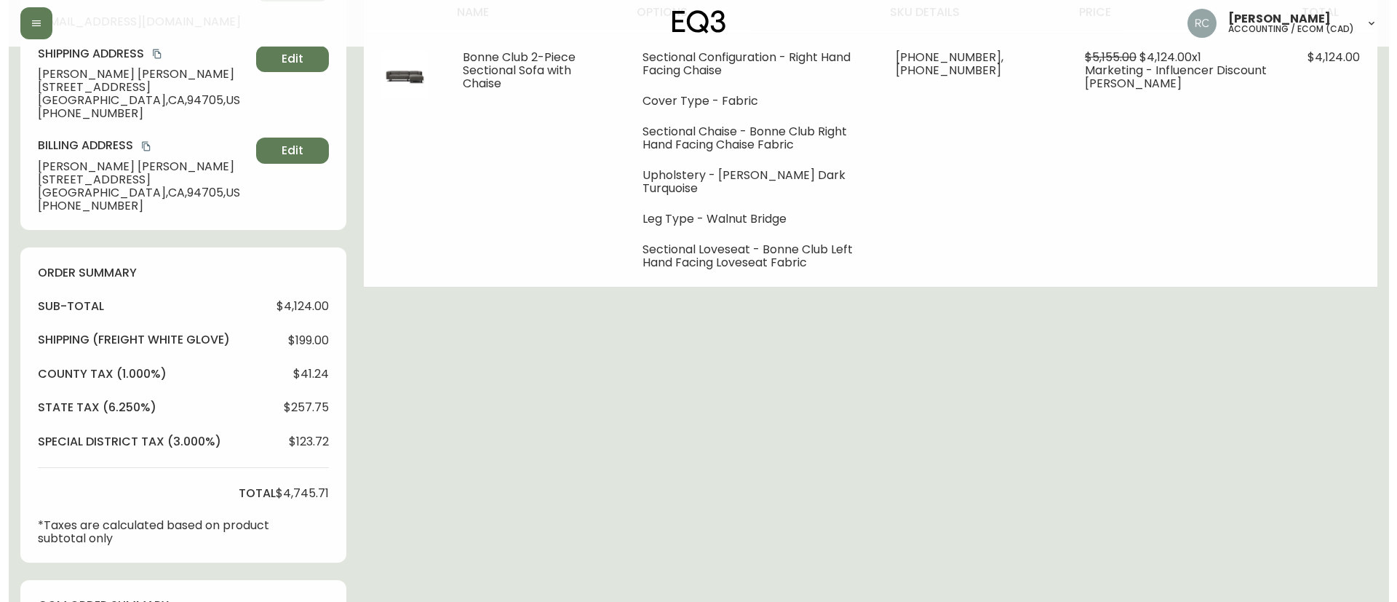
scroll to position [651, 0]
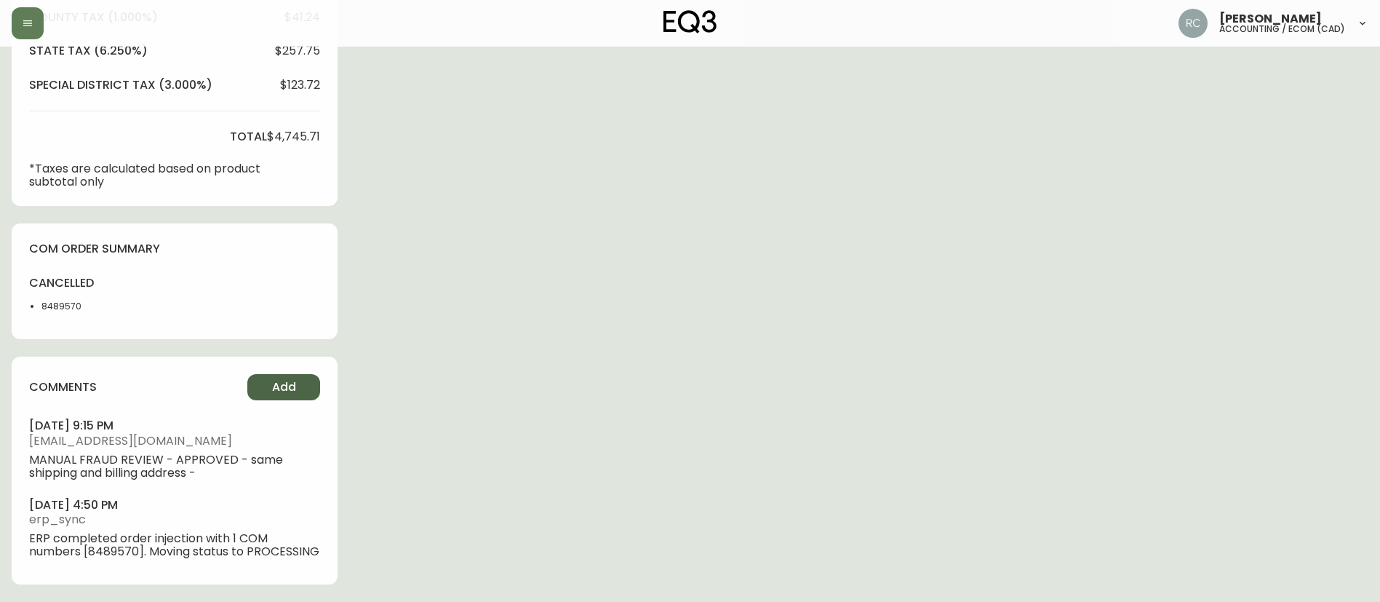
click at [260, 374] on button "Add" at bounding box center [283, 387] width 73 height 26
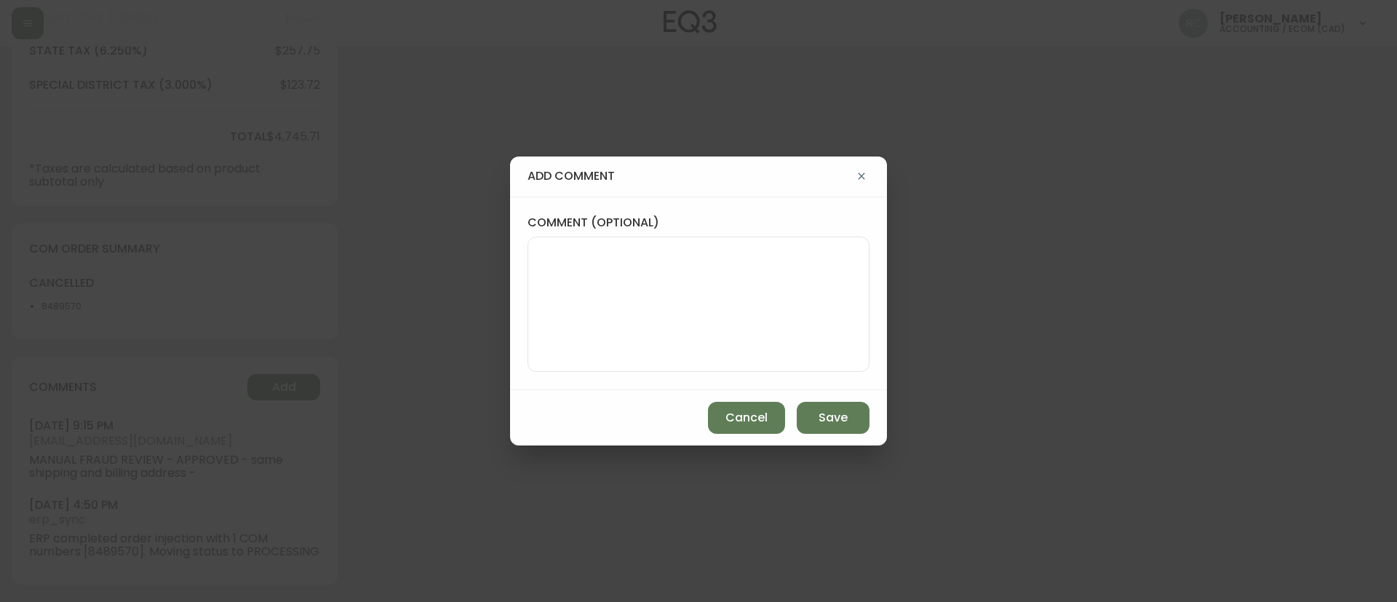
click at [678, 244] on div at bounding box center [699, 304] width 342 height 135
paste textarea "RESELECTED TO SEOUL MINERAL - deleted TE 8489570 TQ 8489571 - new TE 8582017 TQ…"
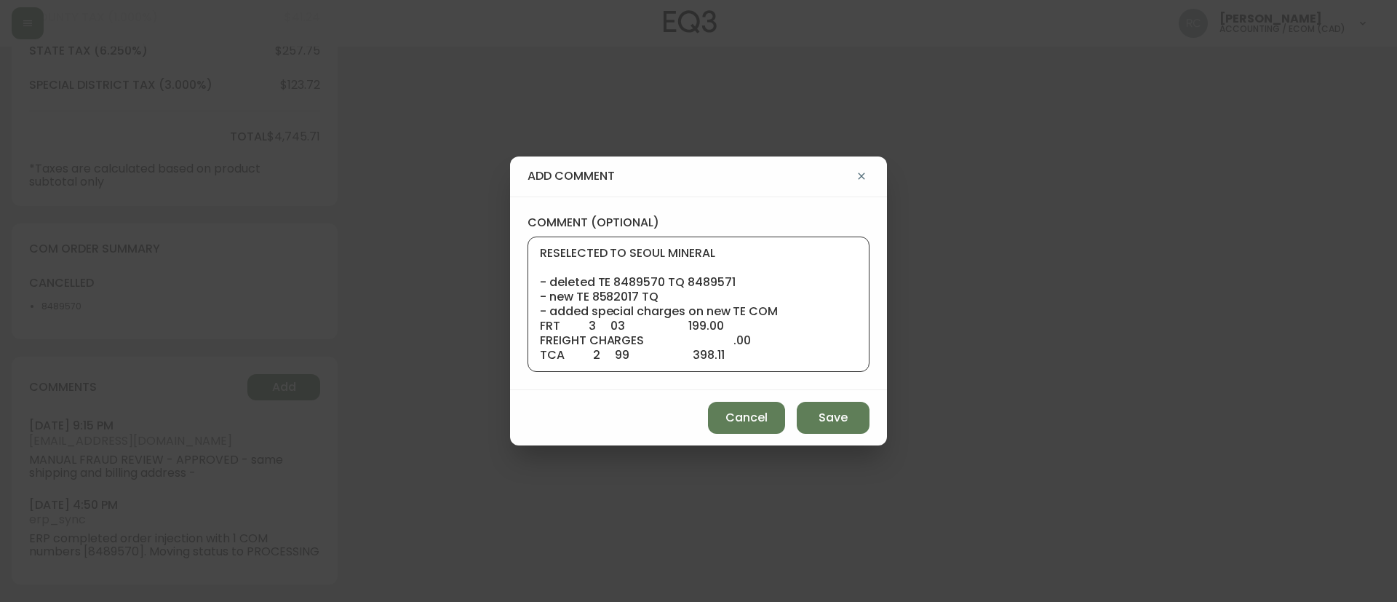
scroll to position [146, 0]
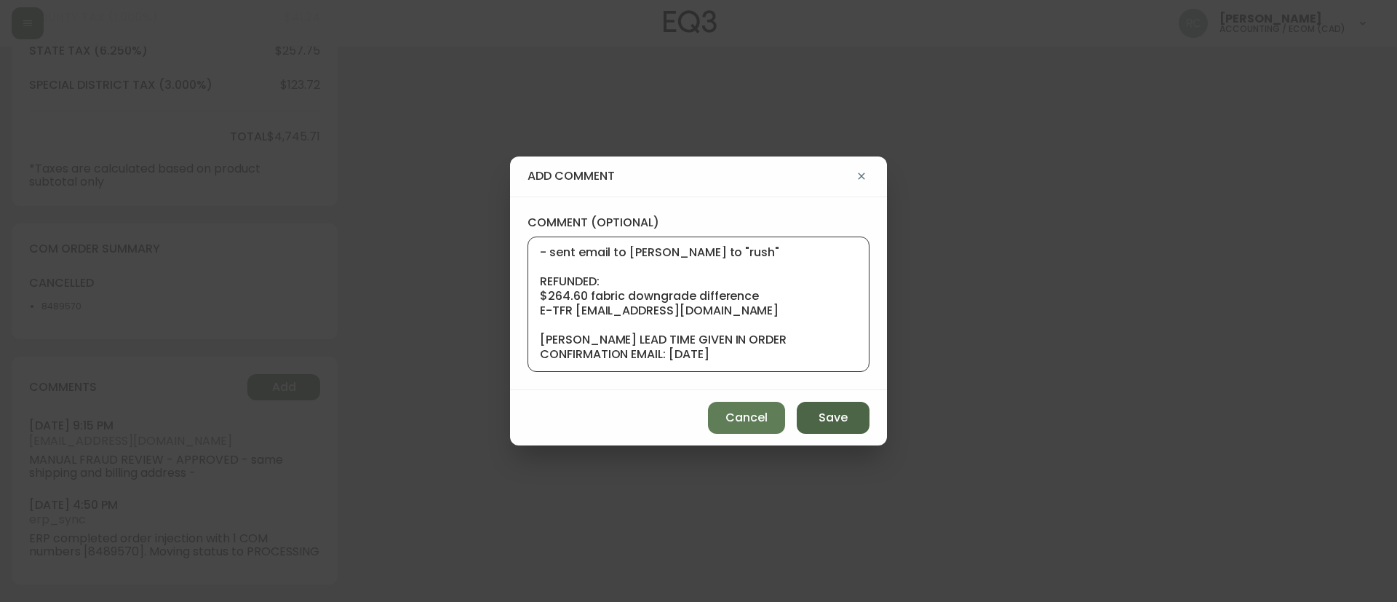
type textarea "RESELECTED TO SEOUL MINERAL - deleted TE 8489570 TQ 8489571 - new TE 8582017 TQ…"
click at [810, 427] on button "Save" at bounding box center [833, 418] width 73 height 32
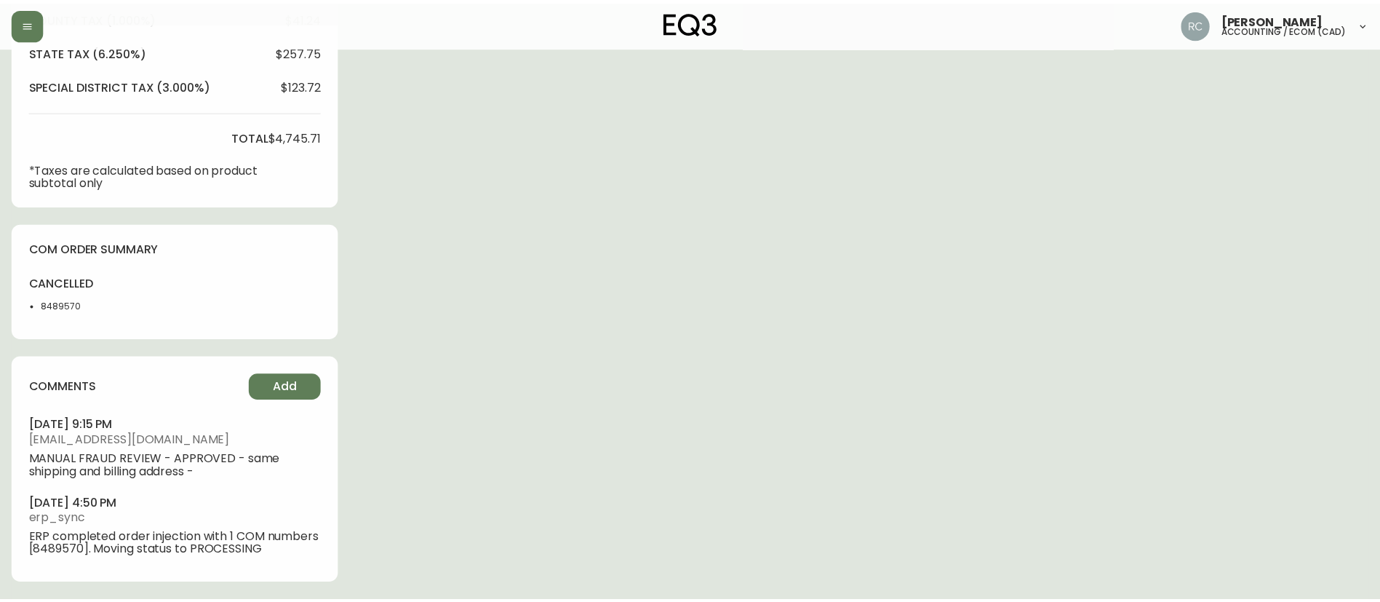
scroll to position [638, 0]
